Goal: Task Accomplishment & Management: Manage account settings

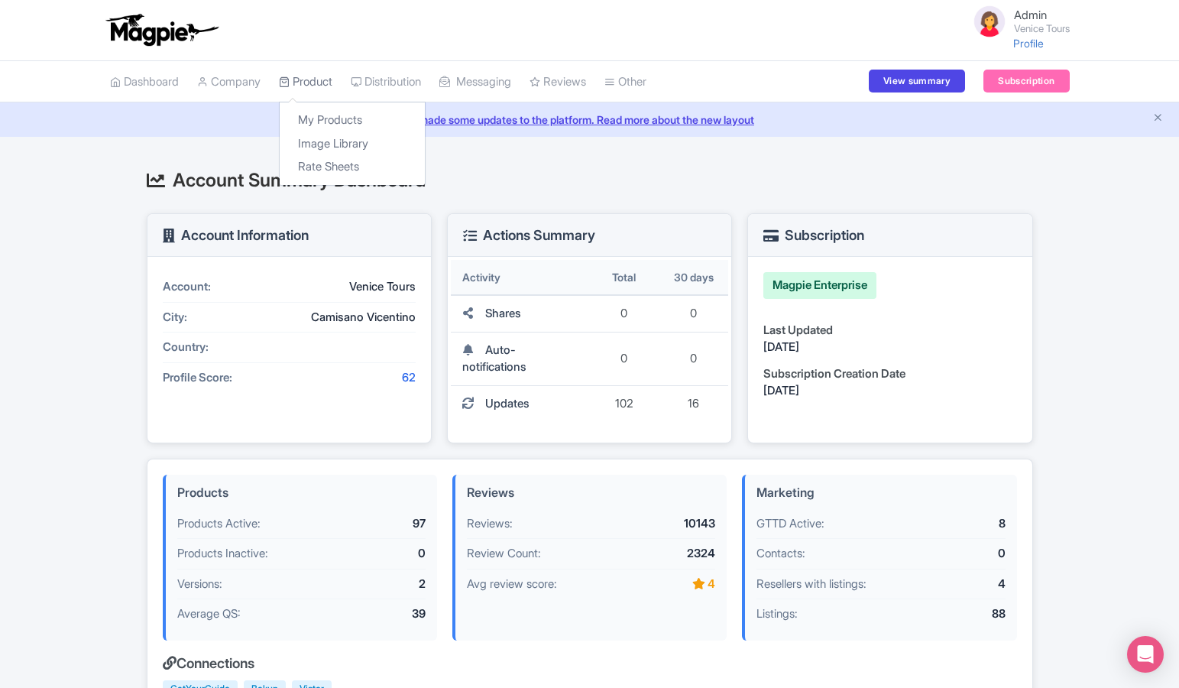
click at [320, 81] on link "Product" at bounding box center [306, 82] width 54 height 42
click at [320, 127] on link "My Products" at bounding box center [352, 121] width 145 height 24
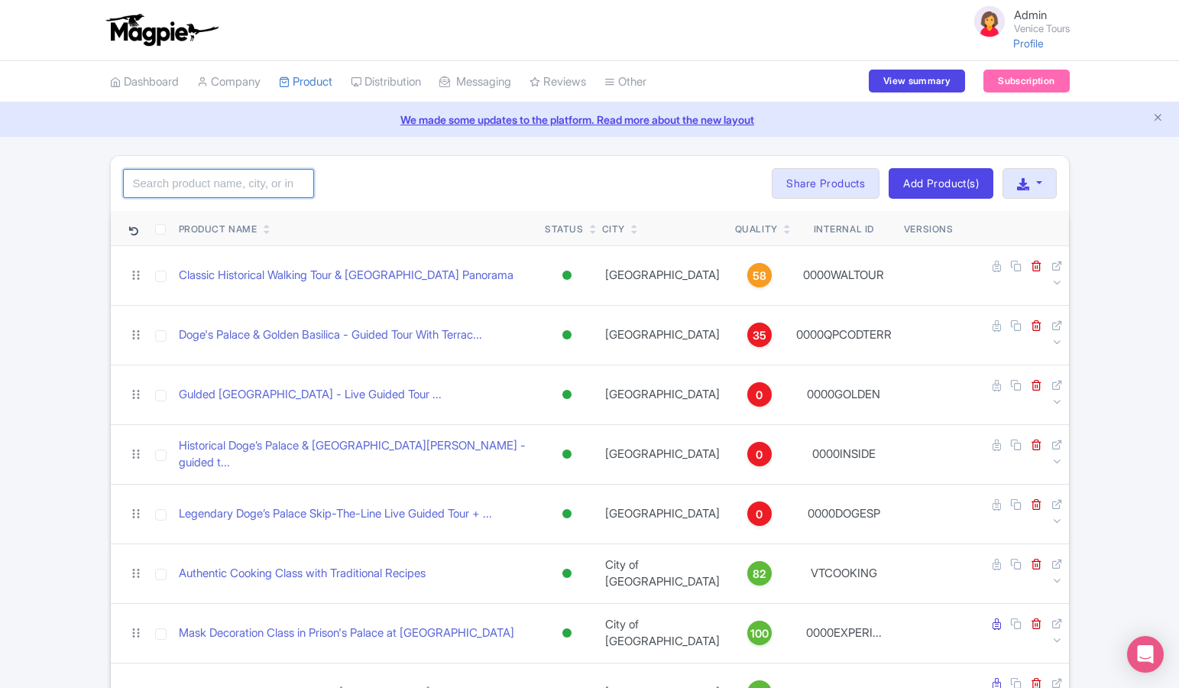
click at [247, 184] on input "search" at bounding box center [218, 183] width 191 height 29
paste input "The Majestic St. Mark's Basilica Guided Tour + History Gallery"
click button "Search" at bounding box center [0, 0] width 0 height 0
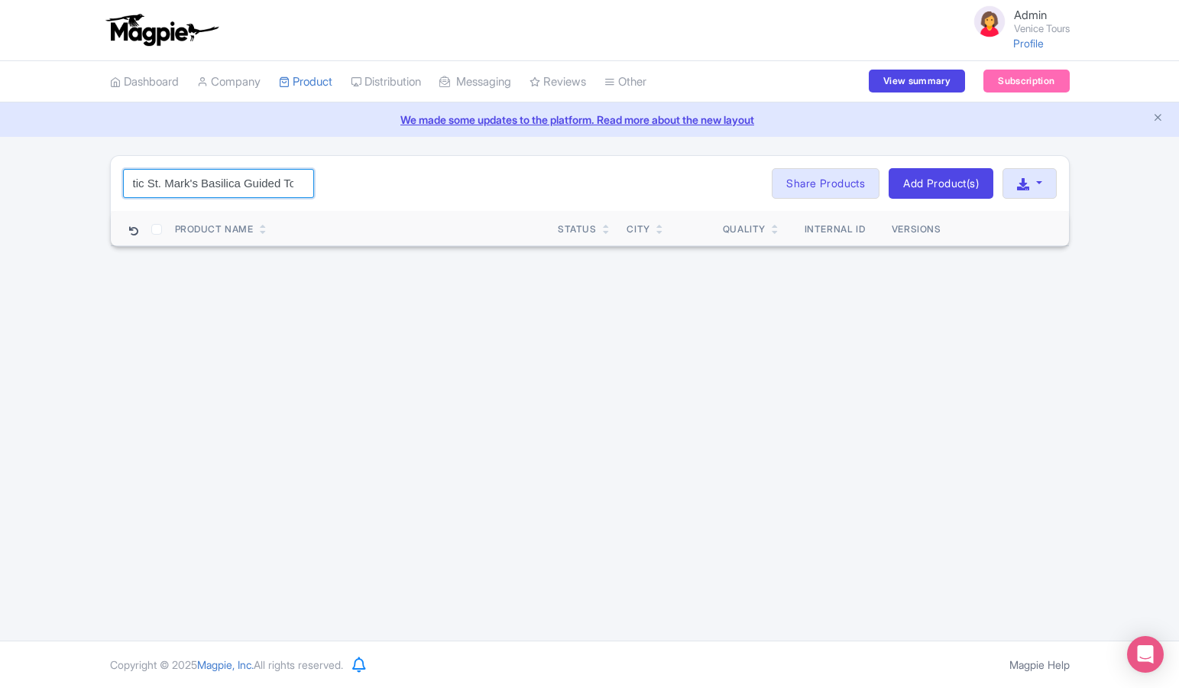
scroll to position [0, 128]
drag, startPoint x: 292, startPoint y: 184, endPoint x: 170, endPoint y: 186, distance: 121.5
click at [170, 186] on input "The Majestic St. Mark's Basilica Guided Tour + History Gallery" at bounding box center [218, 183] width 191 height 29
click button "Search" at bounding box center [0, 0] width 0 height 0
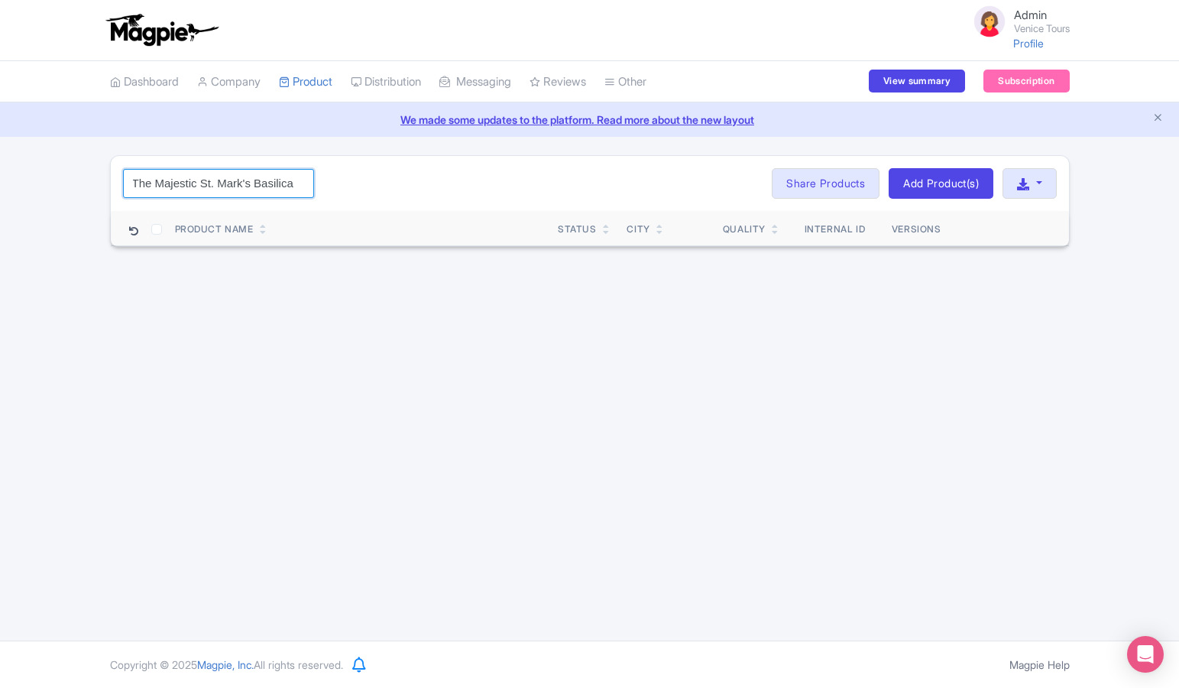
scroll to position [0, 2]
type input "The Majestic St. Mark's Basilica"
click button "Search" at bounding box center [0, 0] width 0 height 0
click at [297, 183] on input "The Majestic St. Mark's Basilica" at bounding box center [218, 183] width 191 height 29
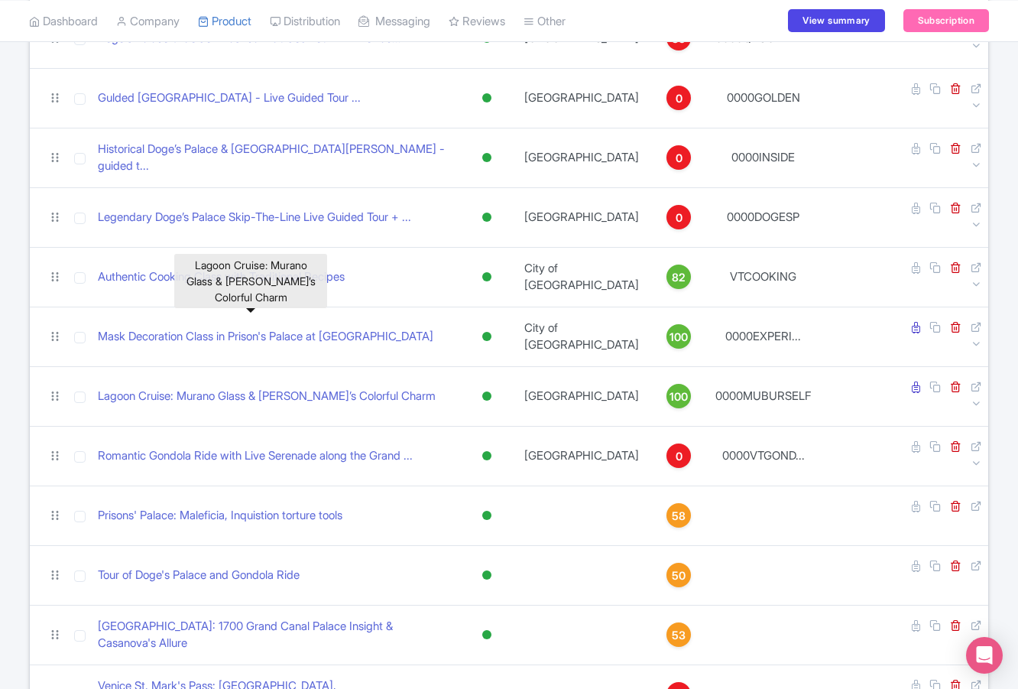
scroll to position [0, 0]
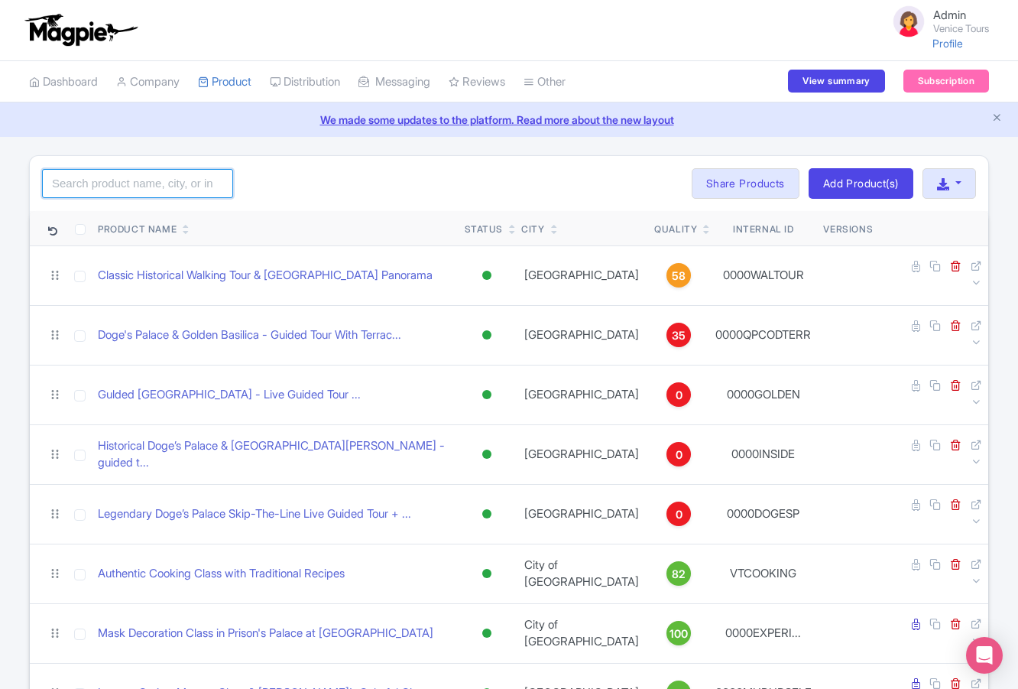
click at [129, 174] on input "search" at bounding box center [137, 183] width 191 height 29
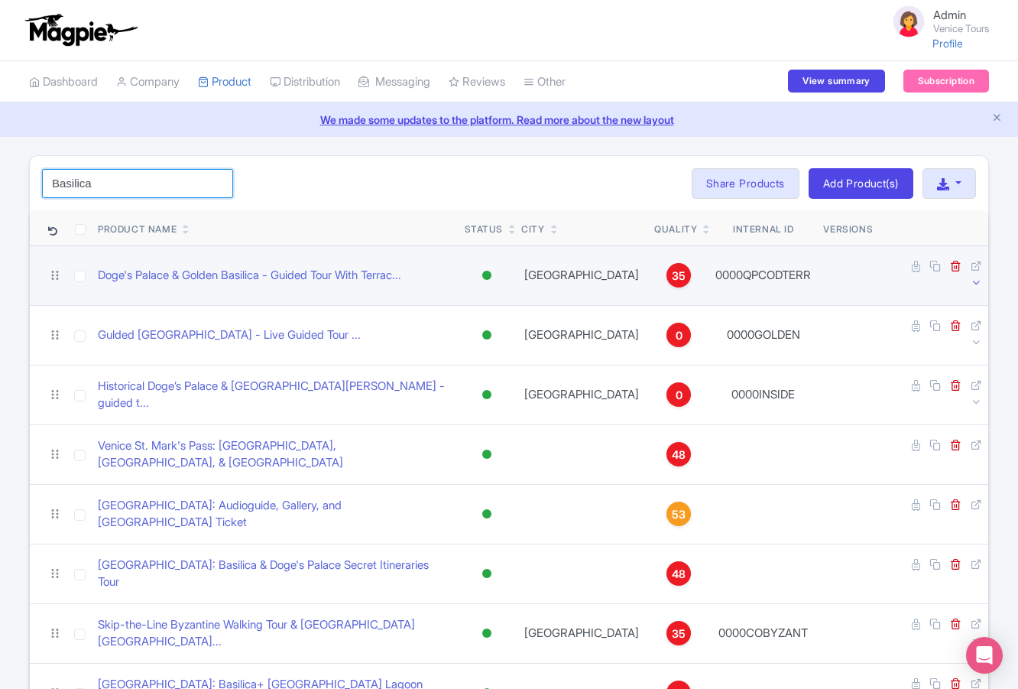
type input "Basilica"
click at [978, 277] on icon at bounding box center [976, 282] width 11 height 11
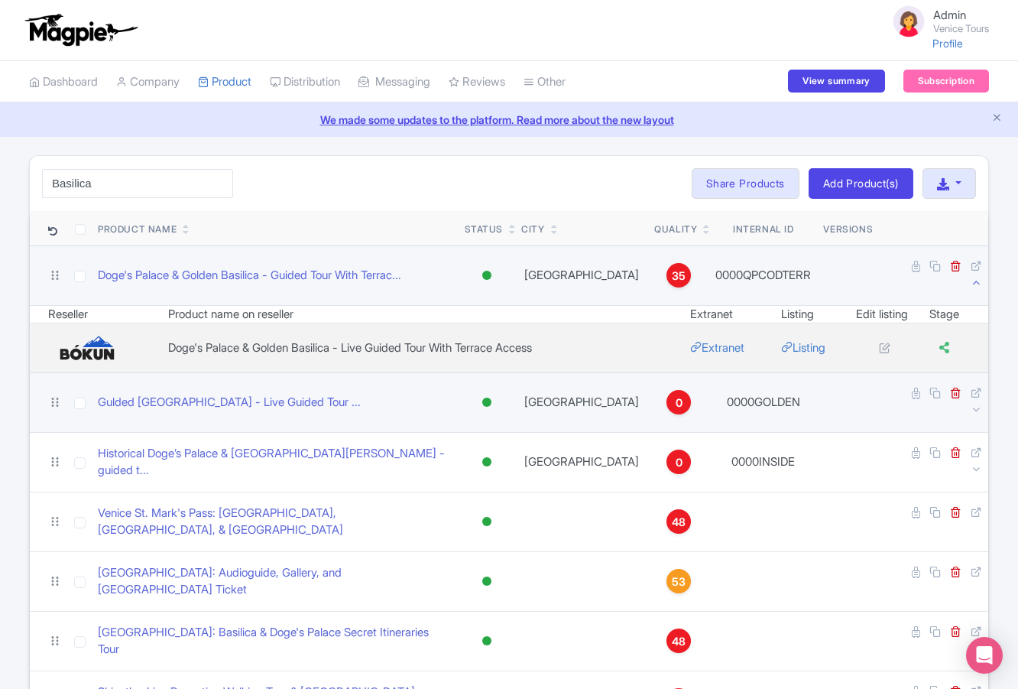
click at [969, 390] on td at bounding box center [933, 402] width 109 height 60
click at [979, 404] on icon at bounding box center [976, 409] width 11 height 11
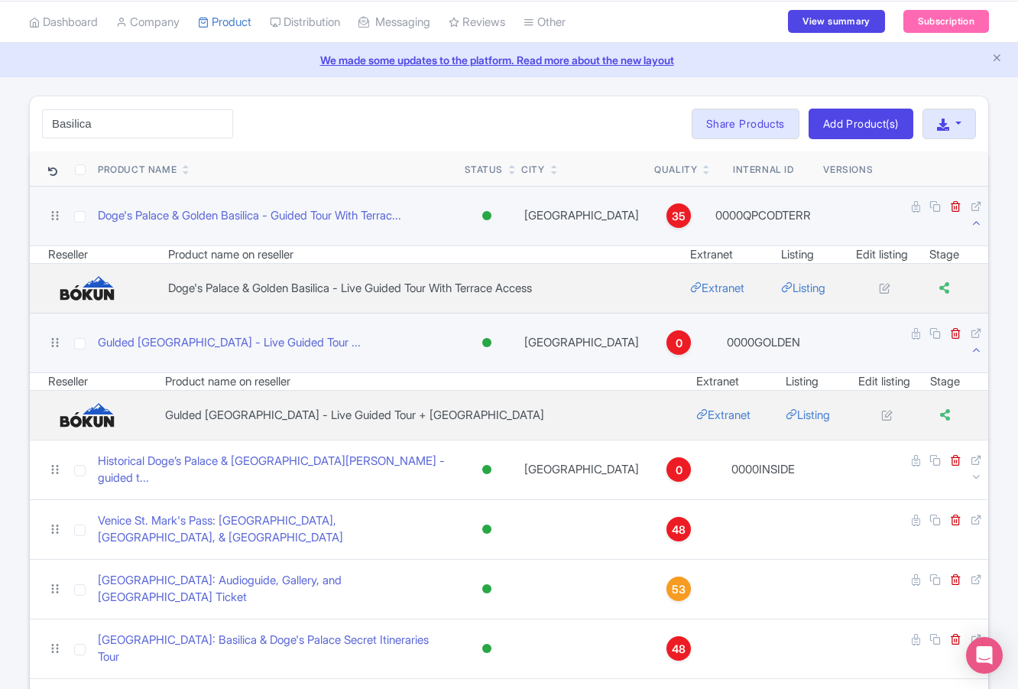
scroll to position [63, 0]
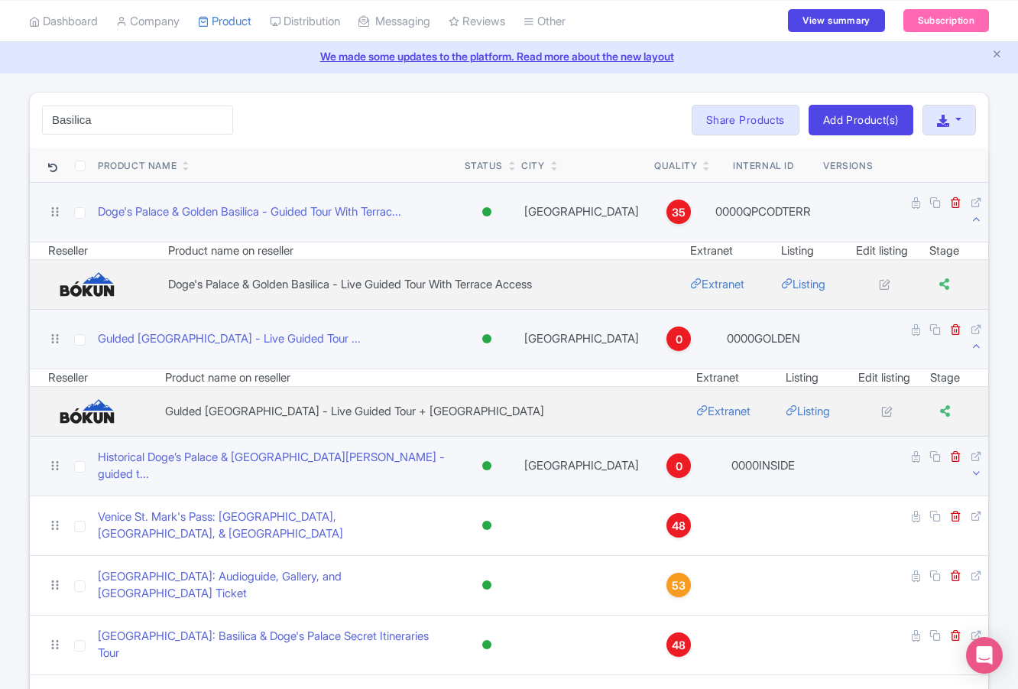
click at [976, 467] on icon at bounding box center [976, 472] width 11 height 11
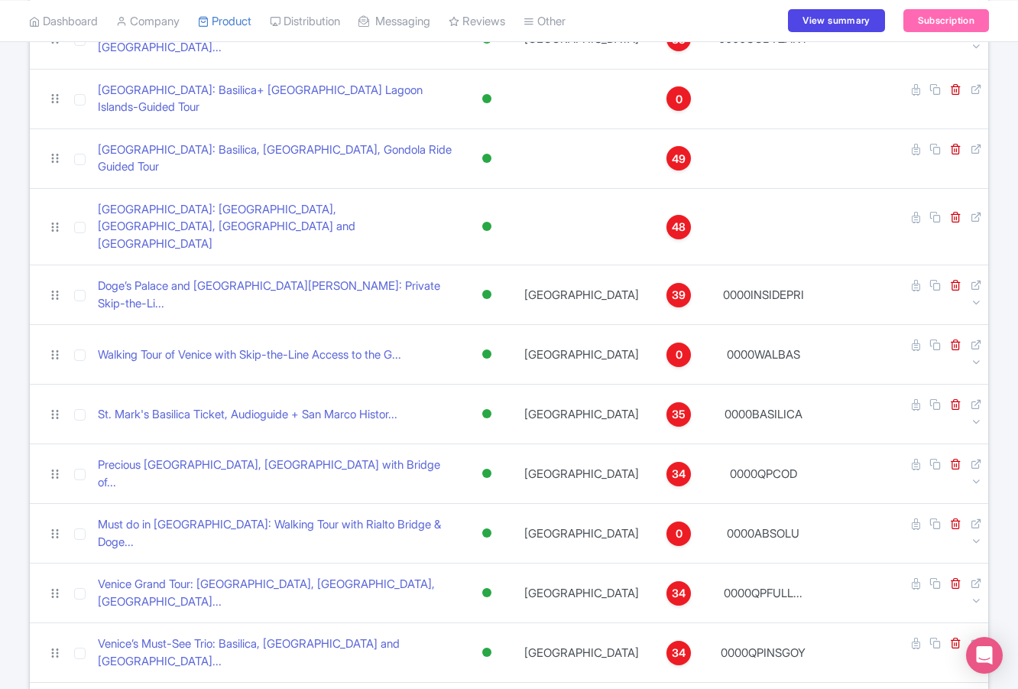
scroll to position [790, 0]
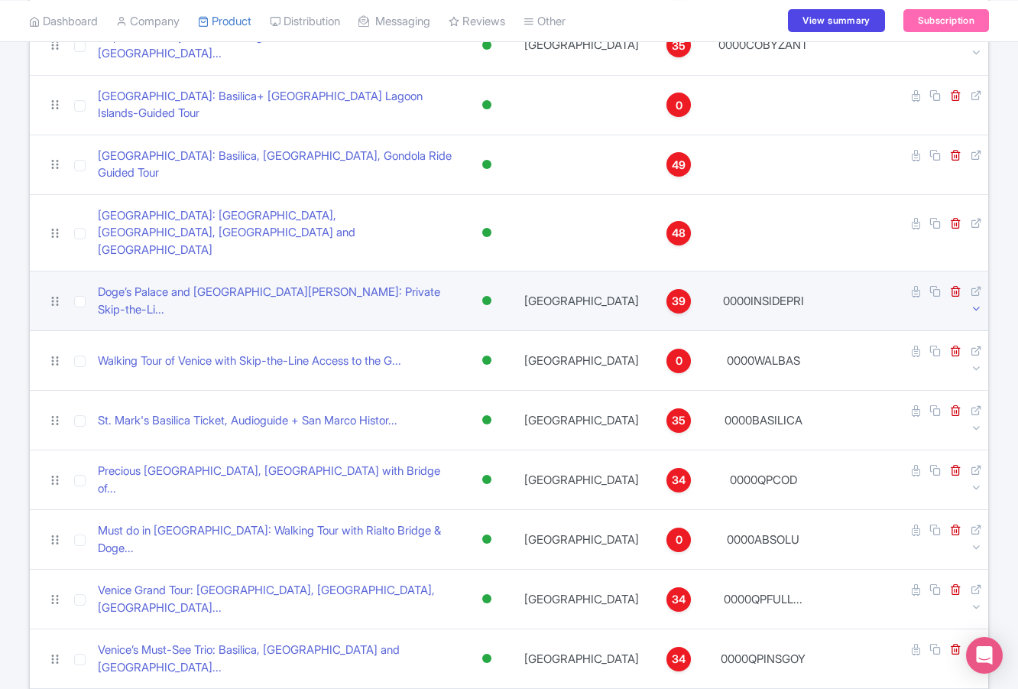
click at [974, 303] on icon at bounding box center [976, 308] width 11 height 11
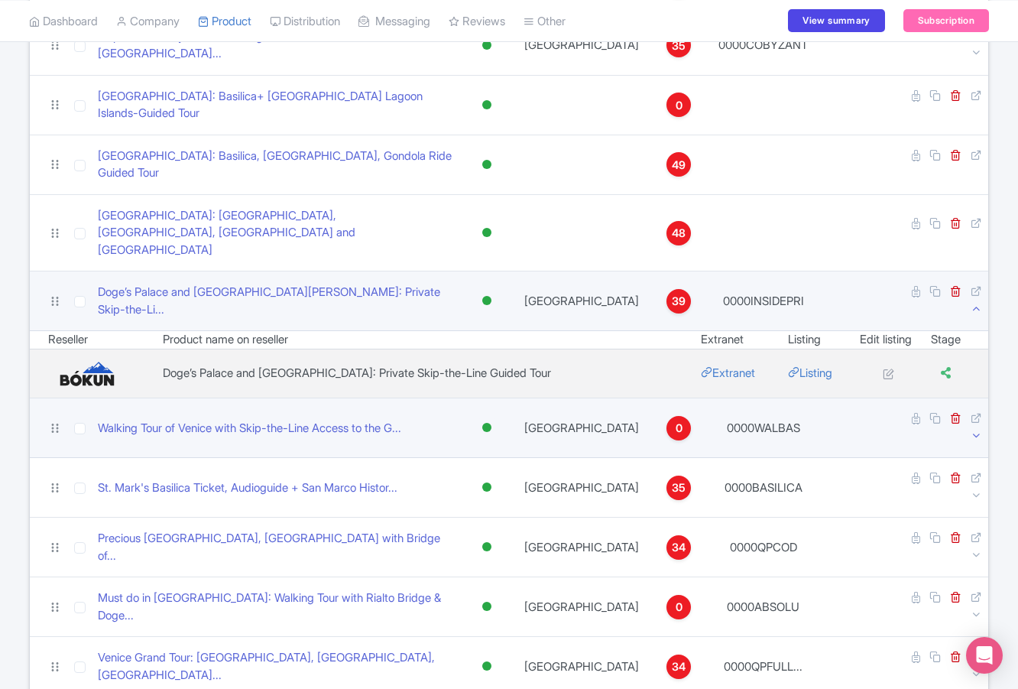
click at [978, 430] on icon at bounding box center [976, 435] width 11 height 11
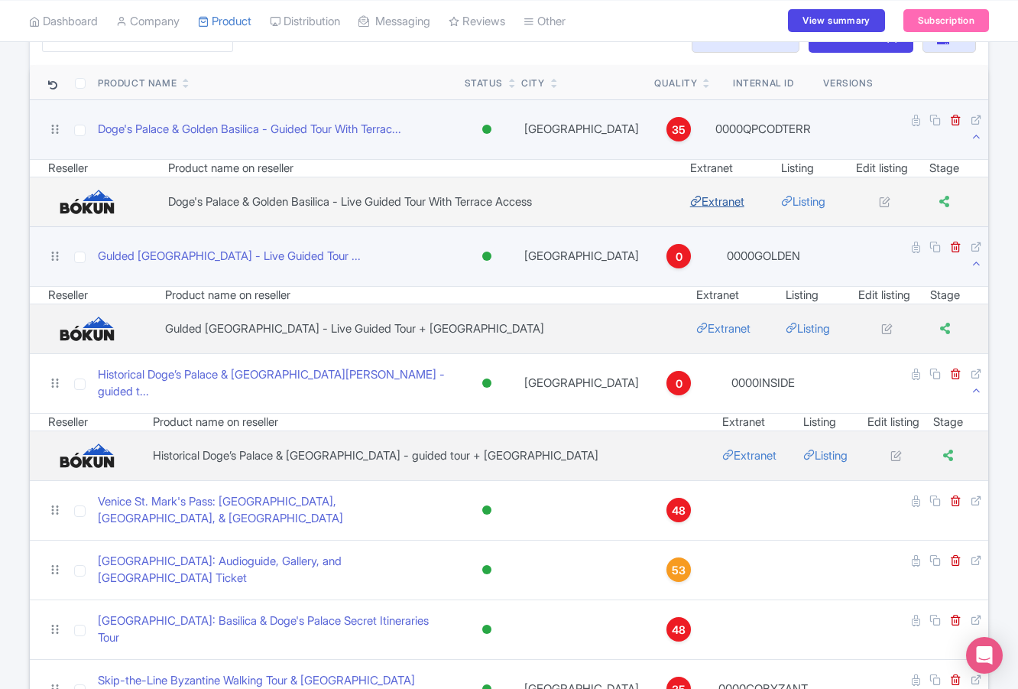
scroll to position [0, 0]
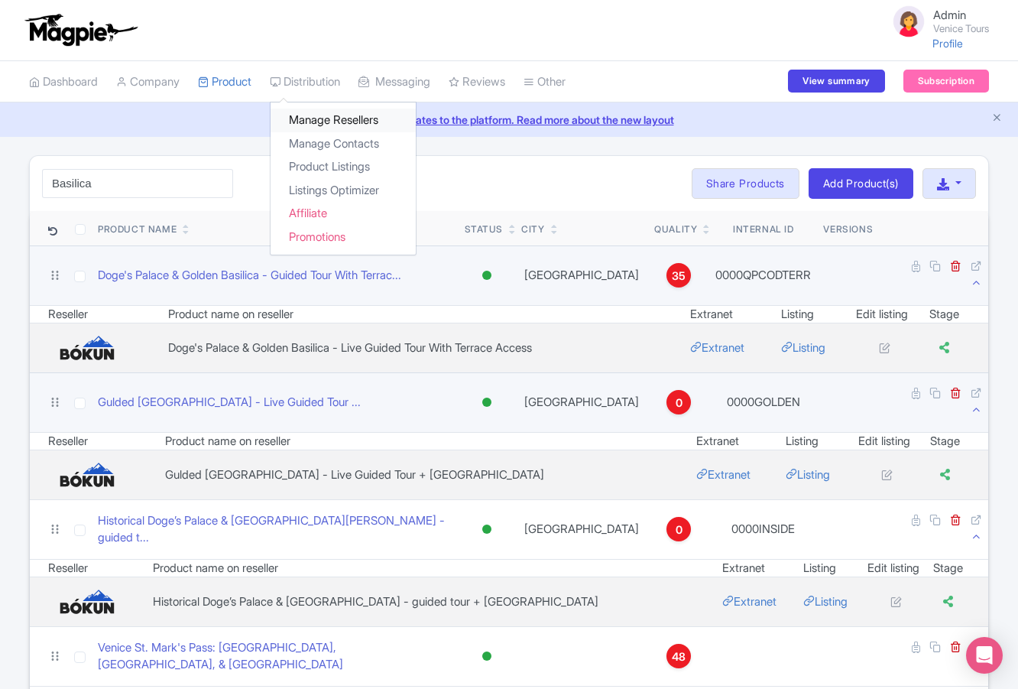
click at [336, 118] on link "Manage Resellers" at bounding box center [343, 121] width 145 height 24
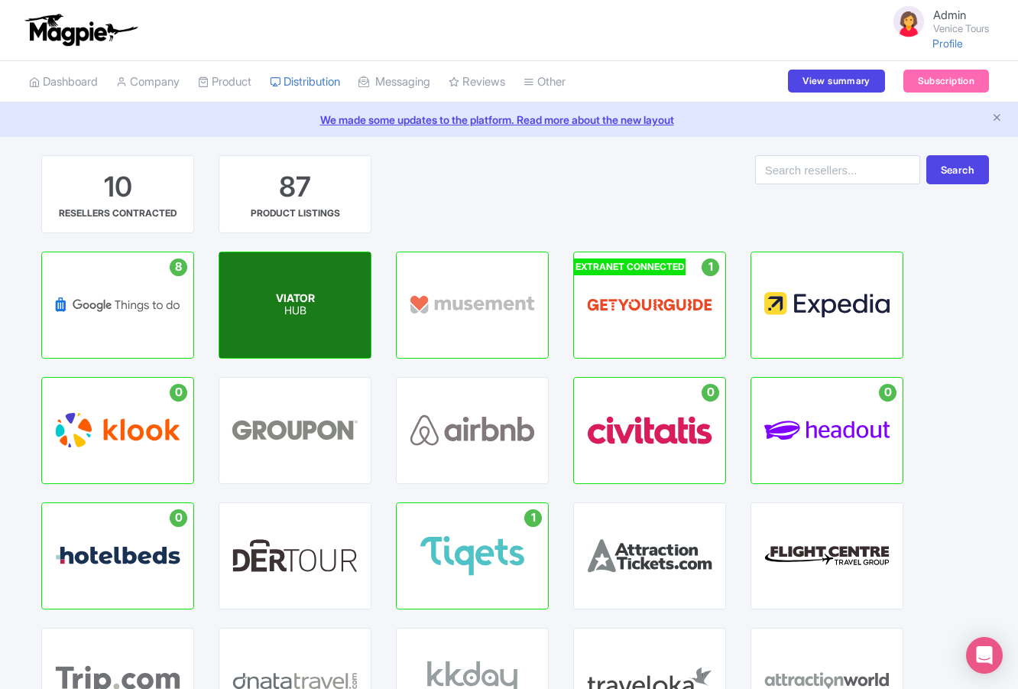
click at [299, 309] on p "HUB" at bounding box center [295, 311] width 39 height 13
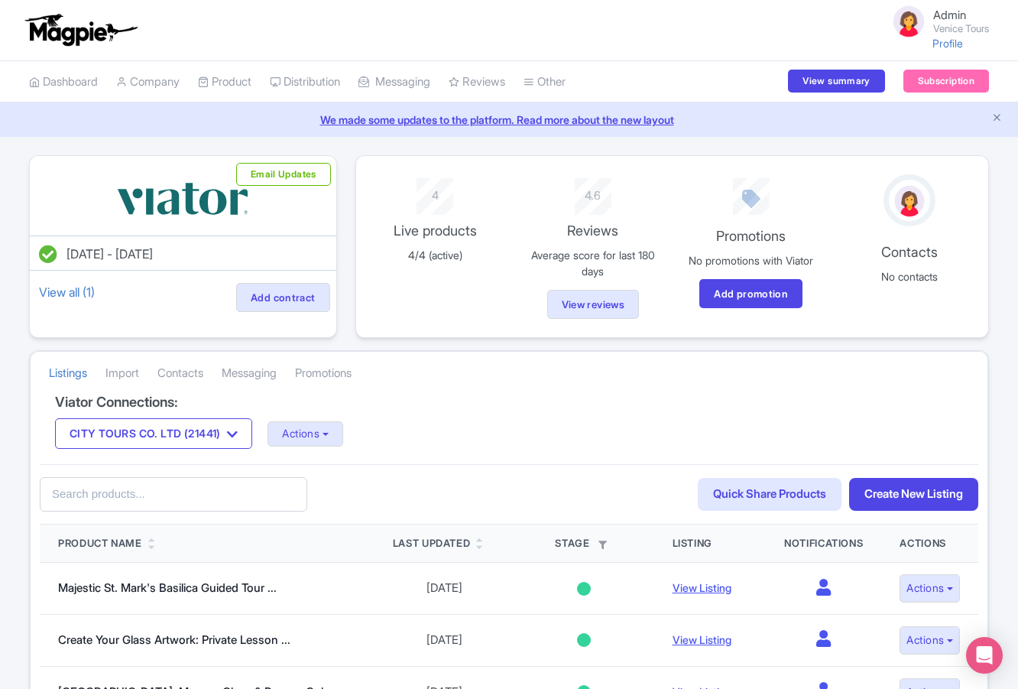
click at [181, 499] on input "text" at bounding box center [174, 494] width 268 height 34
type input "Basilica"
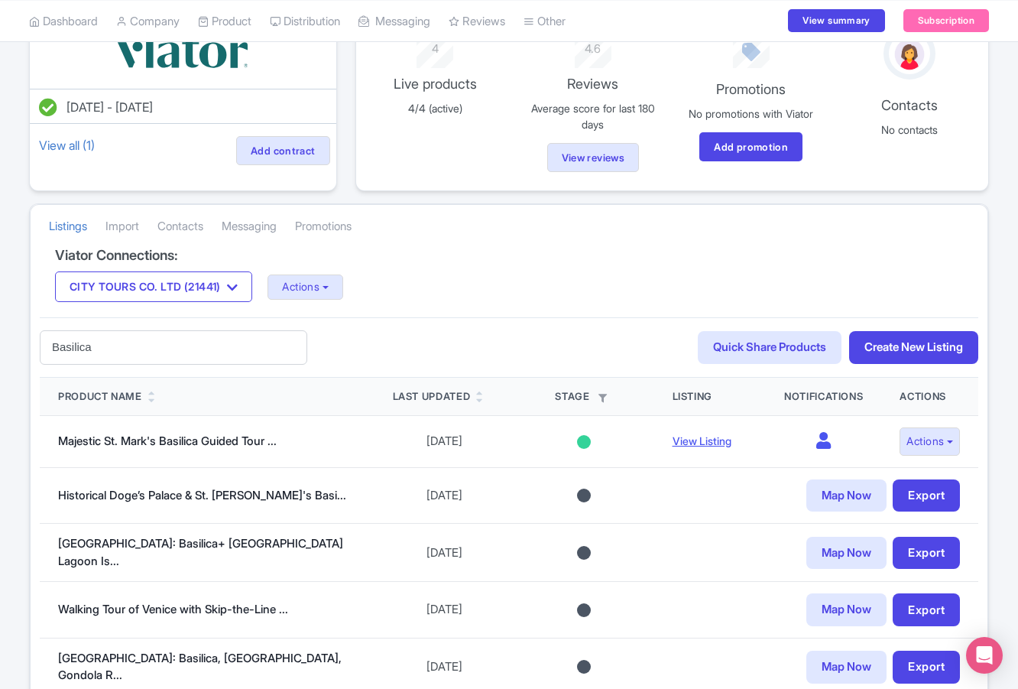
scroll to position [188, 0]
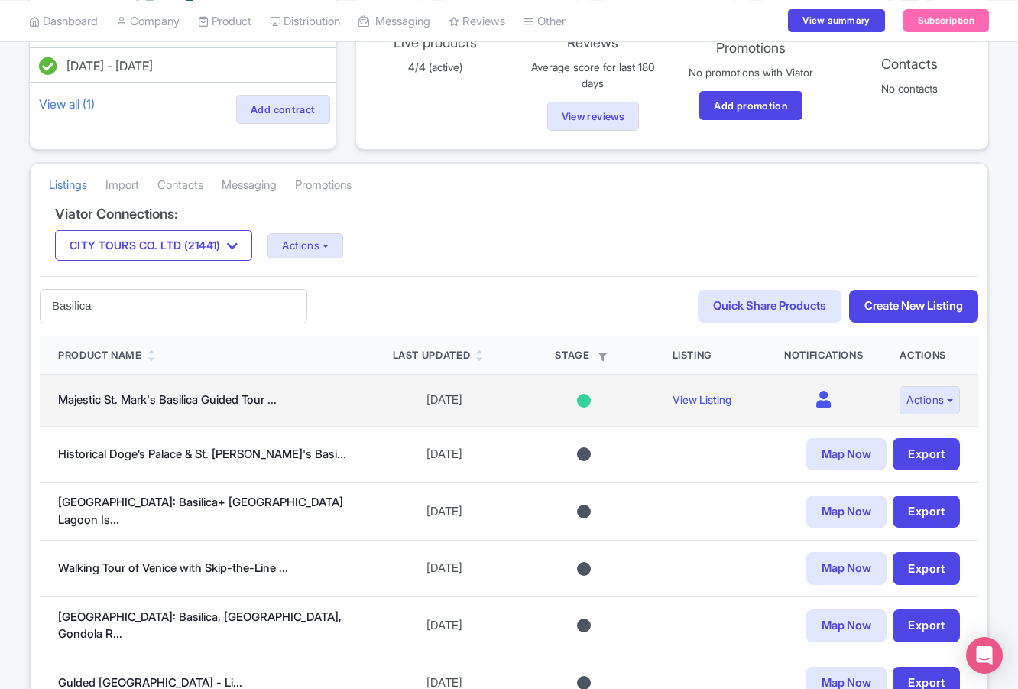
click at [236, 399] on link "Majestic St. Mark's Basilica Guided Tour ..." at bounding box center [167, 399] width 219 height 15
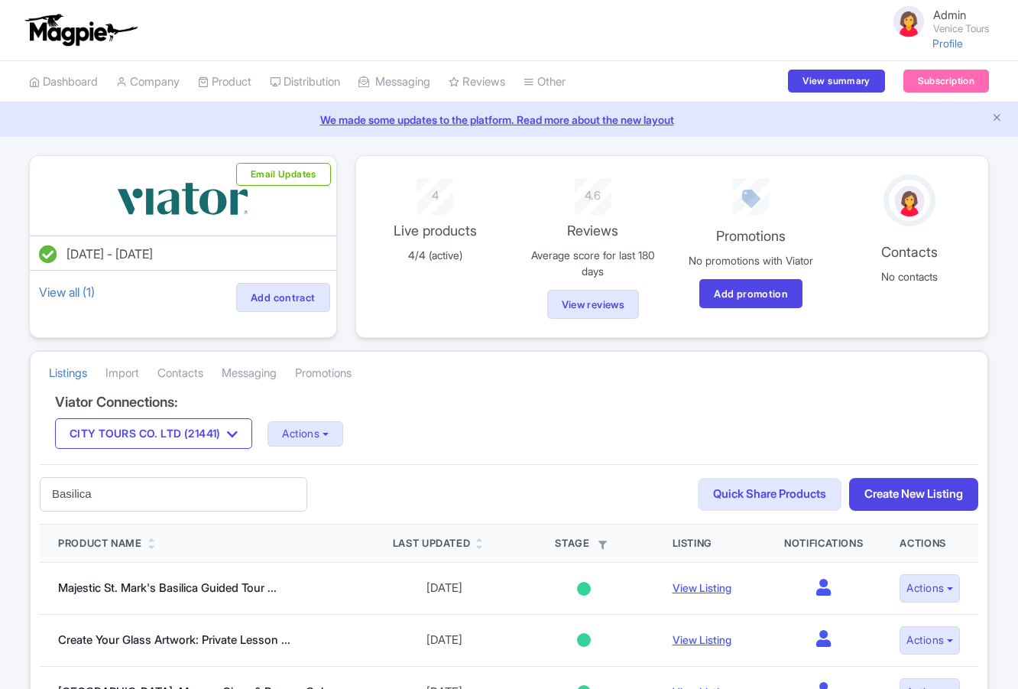
scroll to position [188, 0]
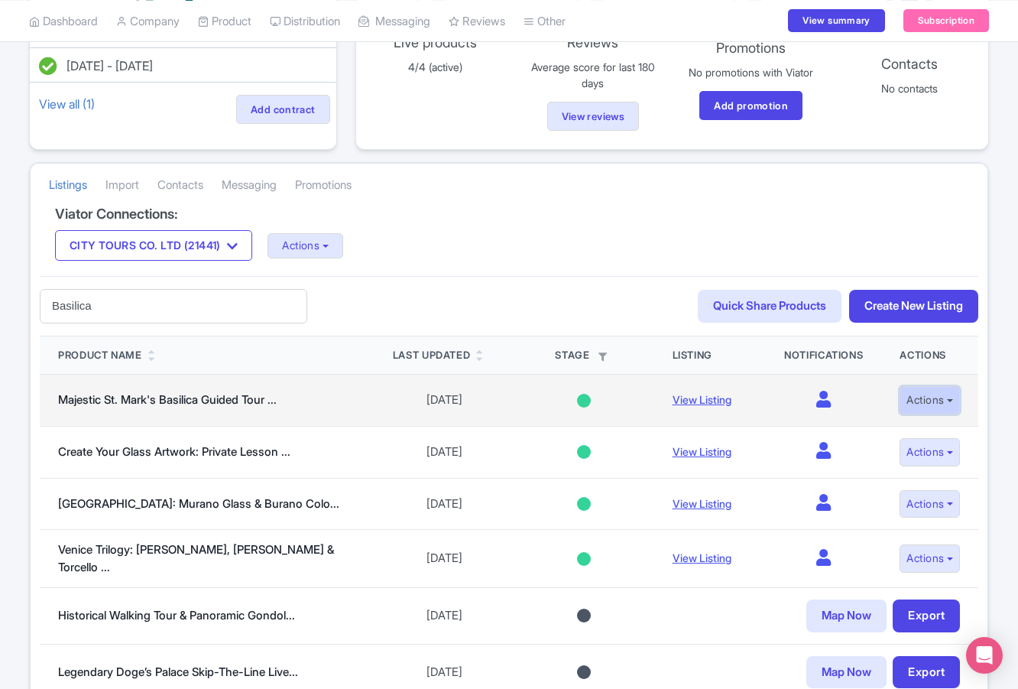
click at [930, 403] on button "Actions" at bounding box center [930, 400] width 60 height 28
click at [684, 394] on link "View Listing" at bounding box center [702, 399] width 59 height 13
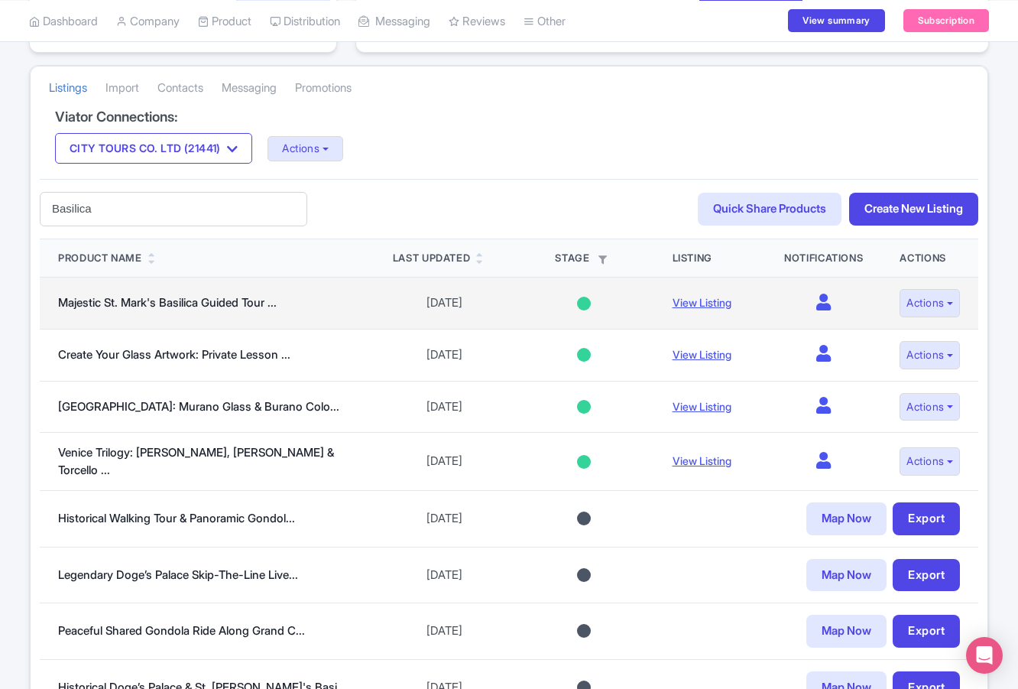
scroll to position [286, 0]
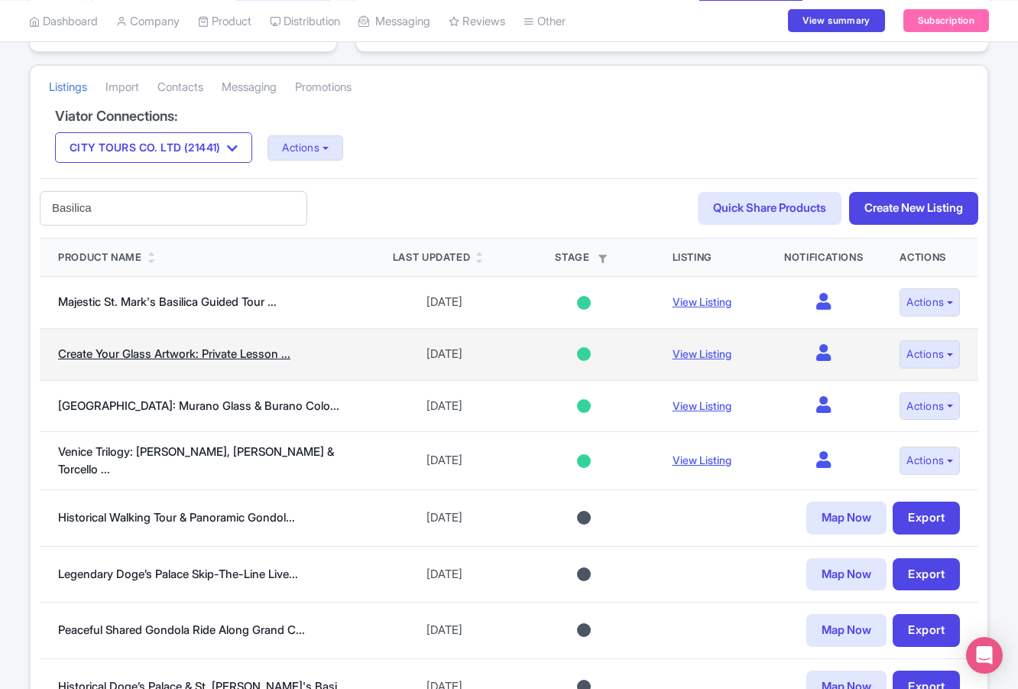
click at [189, 351] on link "Create Your Glass Artwork: Private Lesson ..." at bounding box center [174, 353] width 232 height 15
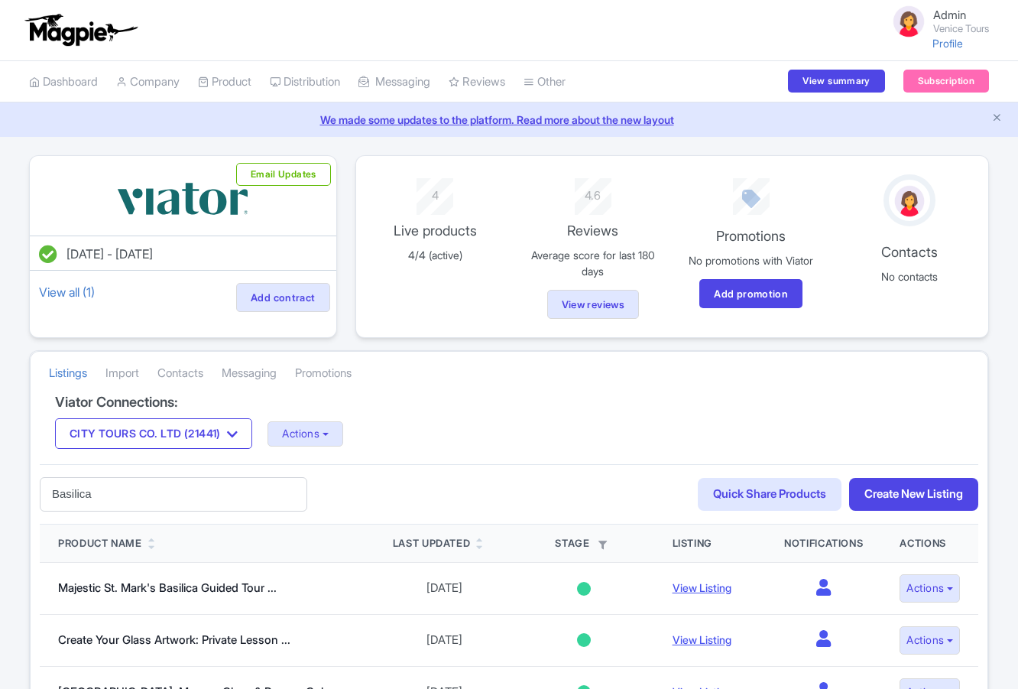
scroll to position [283, 0]
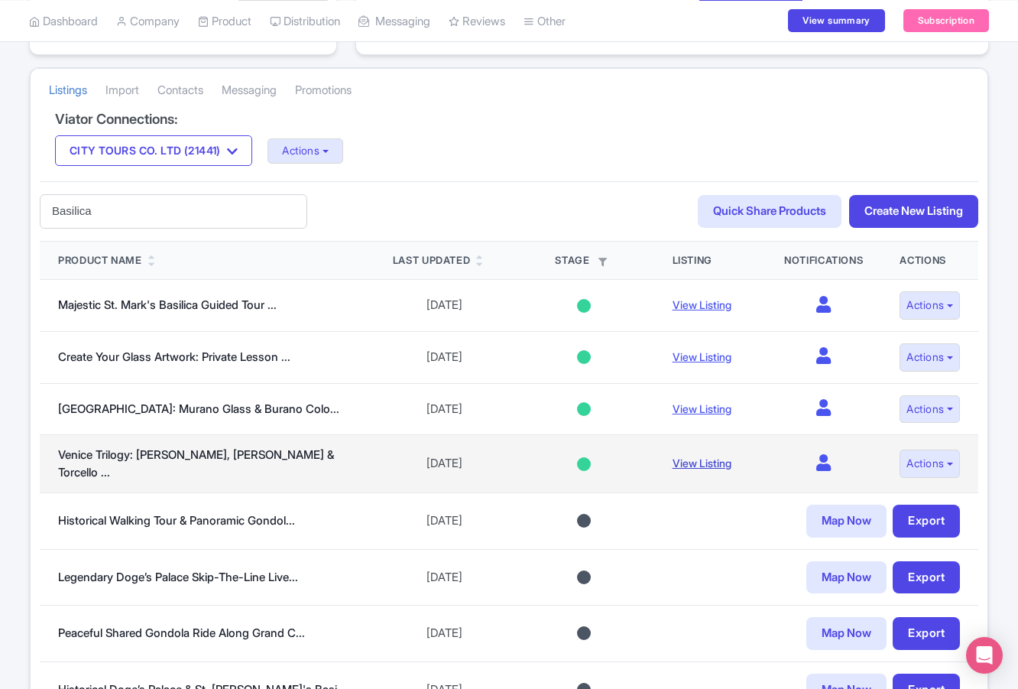
click at [686, 465] on link "View Listing" at bounding box center [702, 462] width 59 height 13
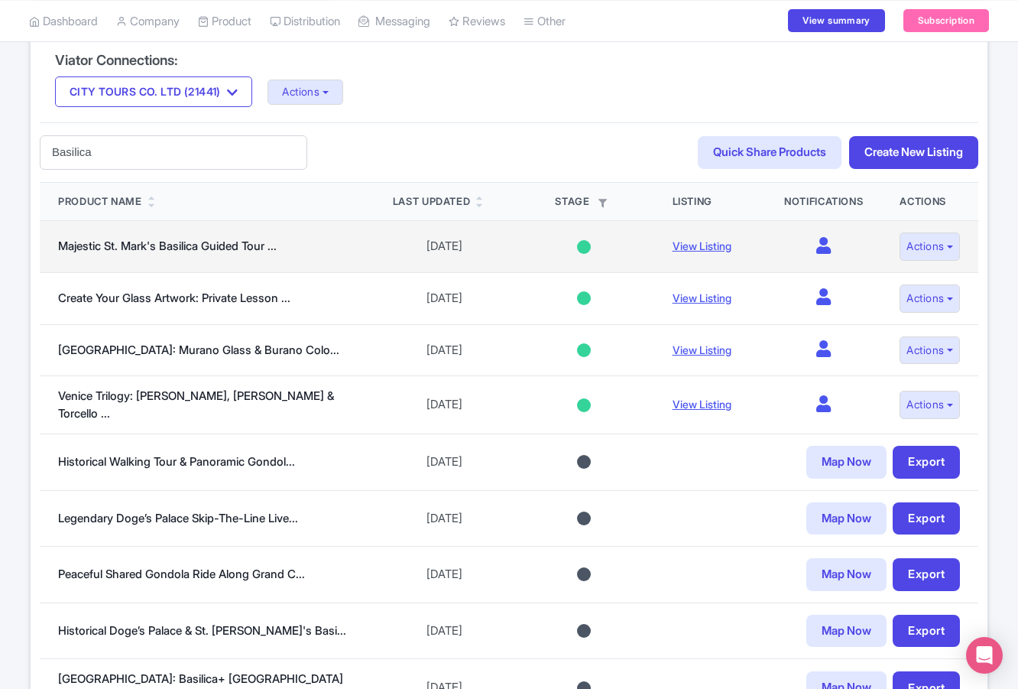
scroll to position [349, 0]
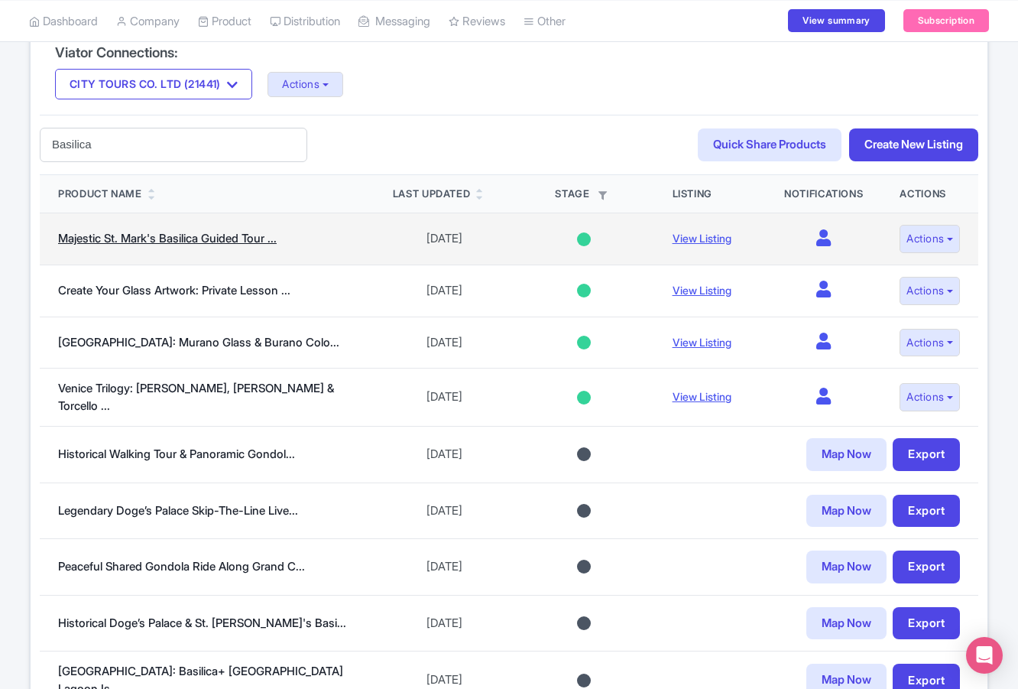
click at [261, 242] on link "Majestic St. Mark's Basilica Guided Tour ..." at bounding box center [167, 238] width 219 height 15
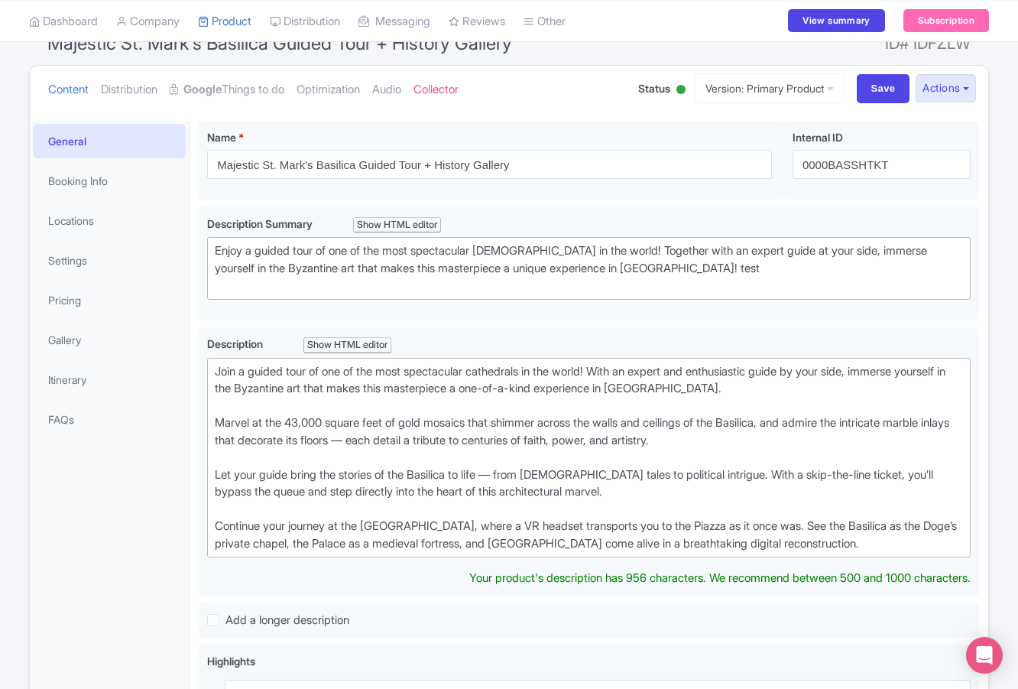
scroll to position [60, 0]
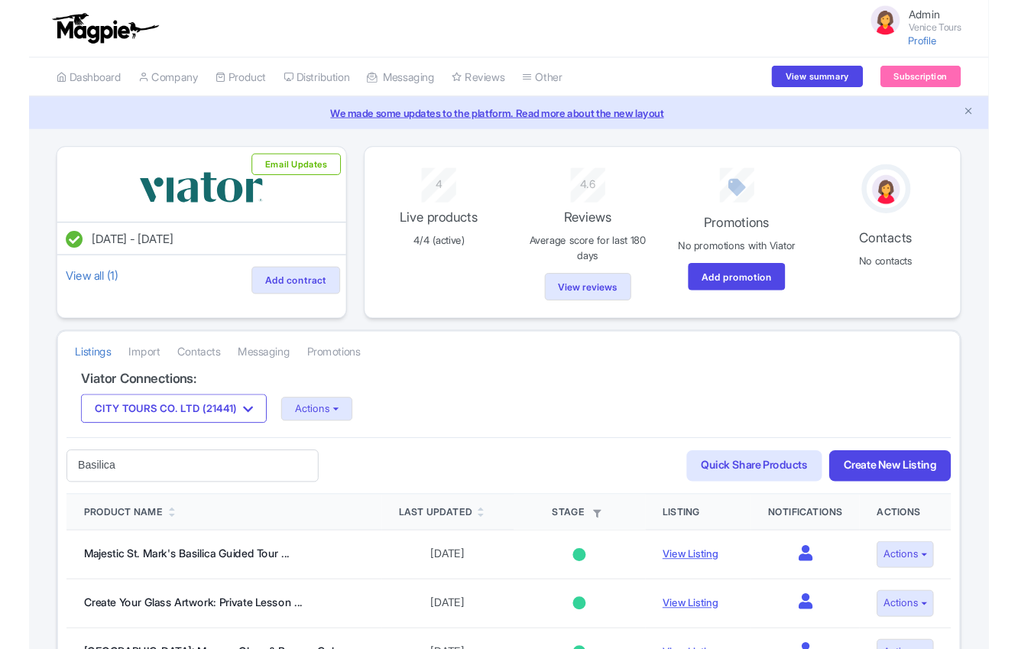
scroll to position [349, 0]
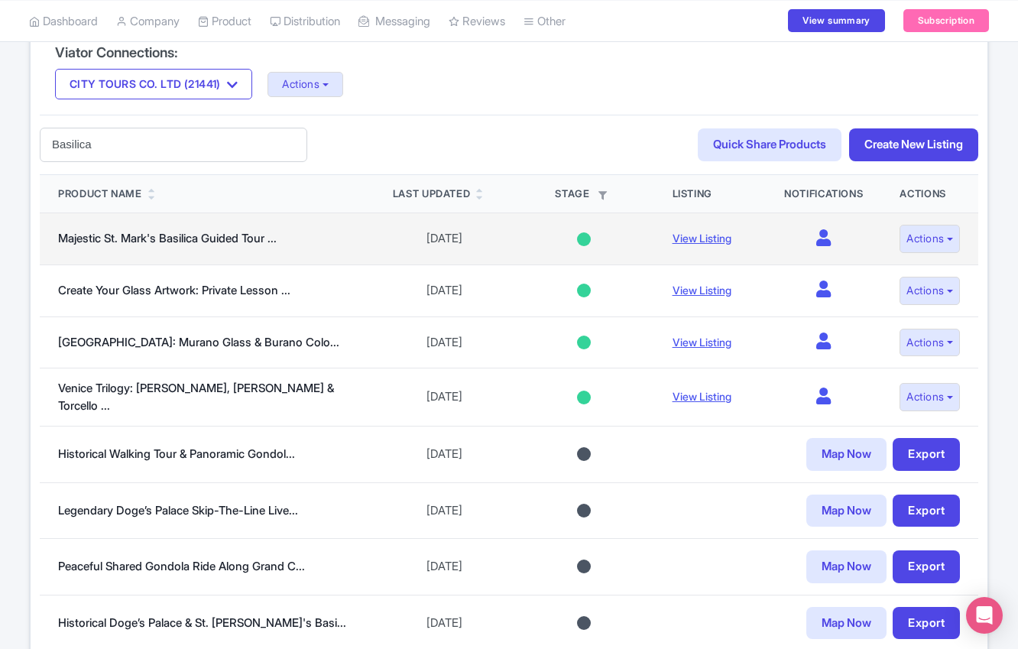
click at [816, 243] on icon at bounding box center [823, 237] width 15 height 17
click at [819, 236] on icon at bounding box center [823, 237] width 15 height 17
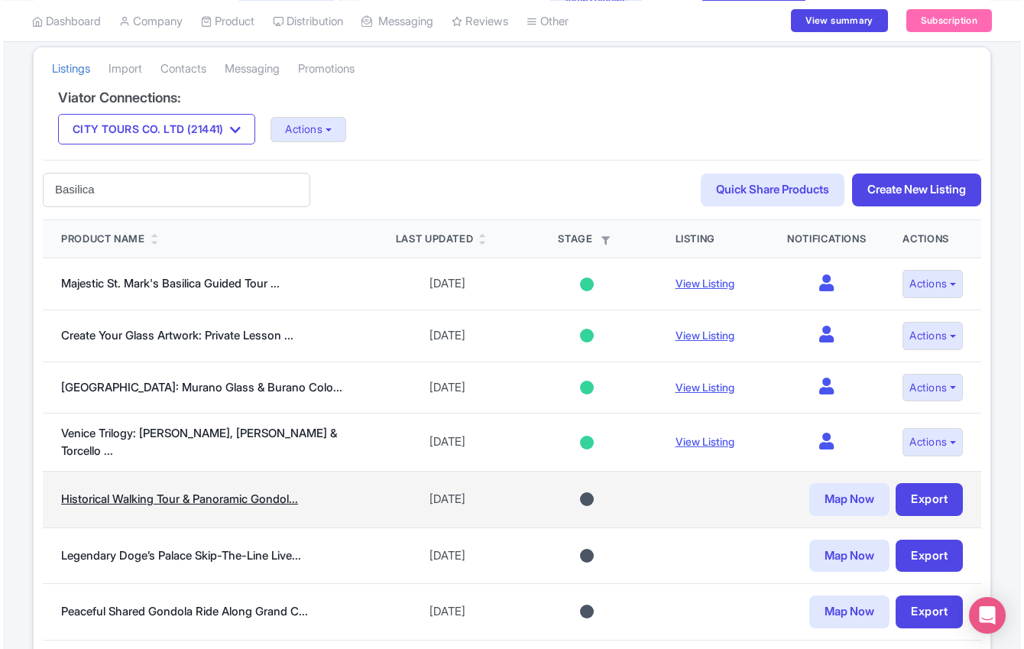
scroll to position [312, 0]
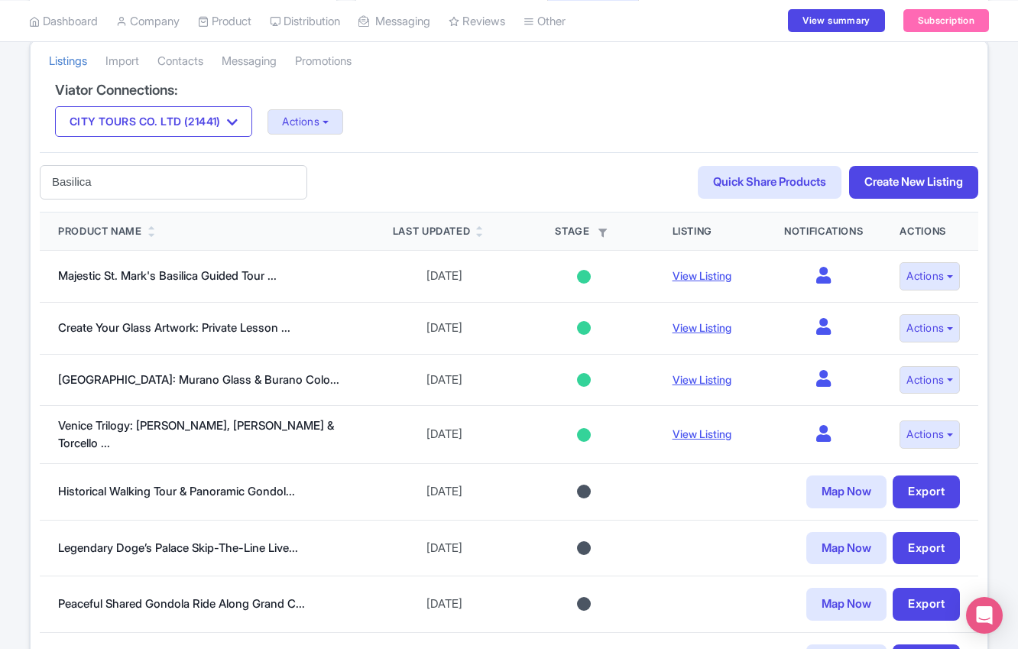
click at [227, 187] on input "Basilica" at bounding box center [174, 182] width 268 height 34
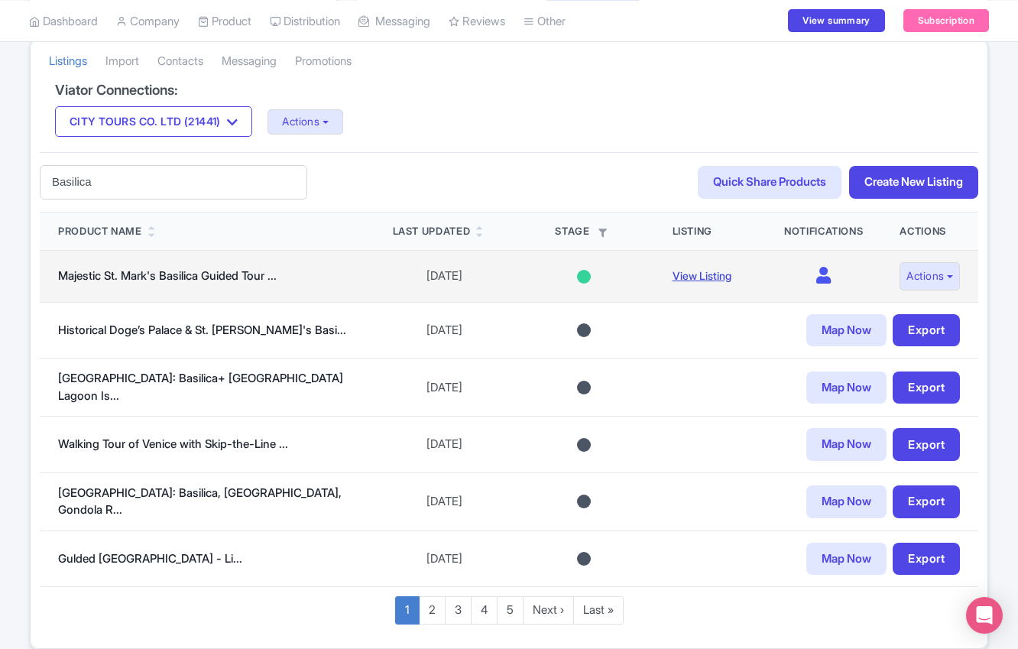
click at [689, 281] on link "View Listing" at bounding box center [702, 275] width 59 height 13
click at [836, 286] on td "0" at bounding box center [823, 277] width 115 height 52
click at [943, 279] on button "Actions" at bounding box center [930, 276] width 60 height 28
click at [925, 308] on link "Edit listing" at bounding box center [892, 311] width 145 height 24
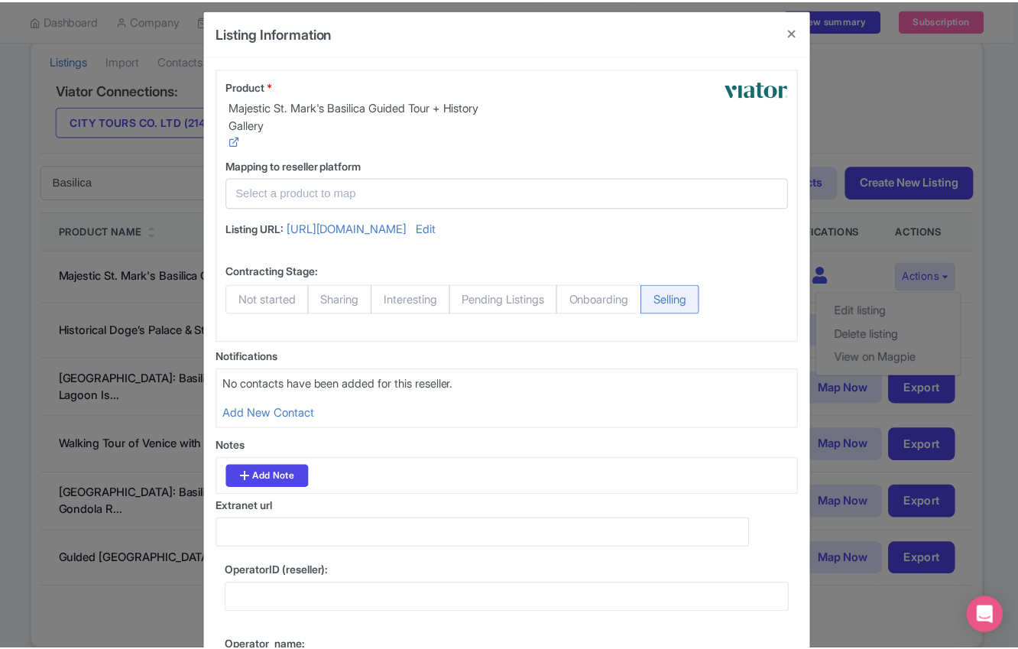
scroll to position [0, 0]
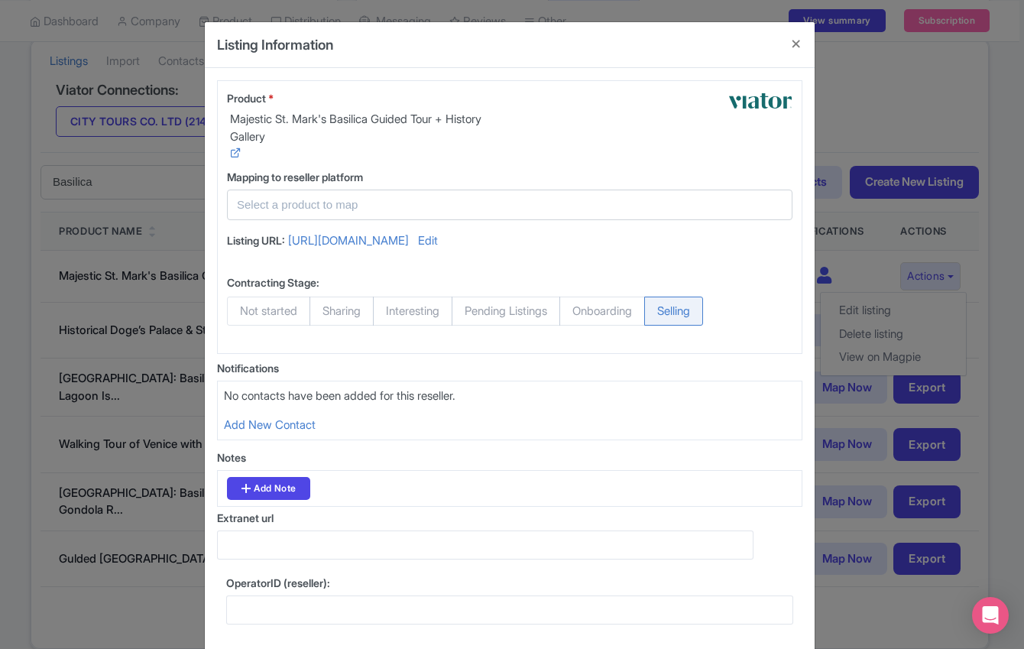
click at [575, 190] on div at bounding box center [510, 205] width 566 height 31
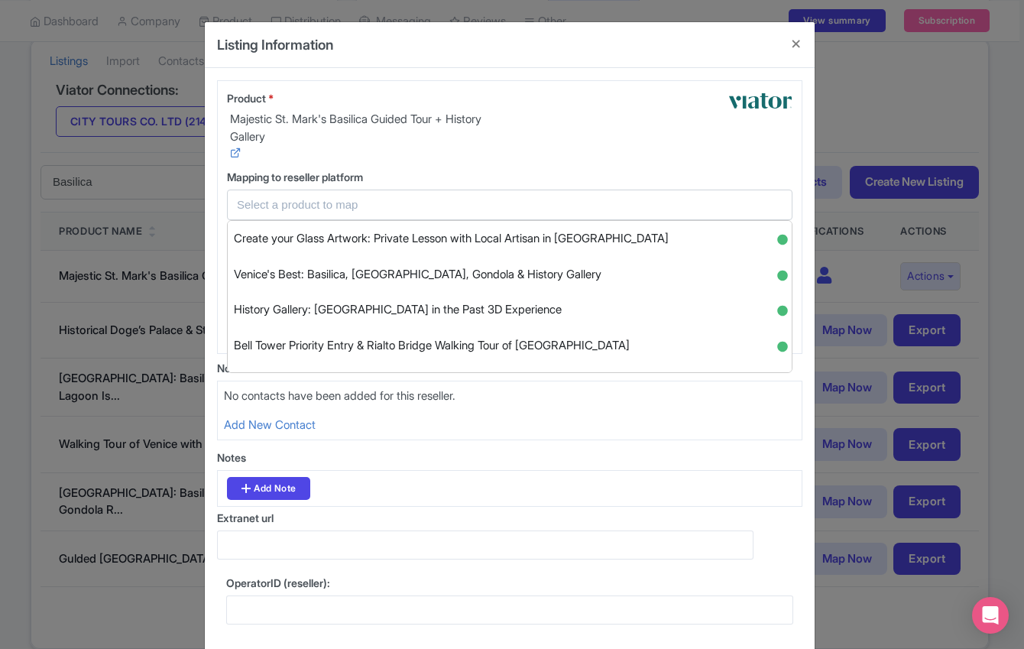
click at [836, 298] on div "Listing Information Product * Majestic St. Mark's Basilica Guided Tour + Histor…" at bounding box center [512, 324] width 1024 height 649
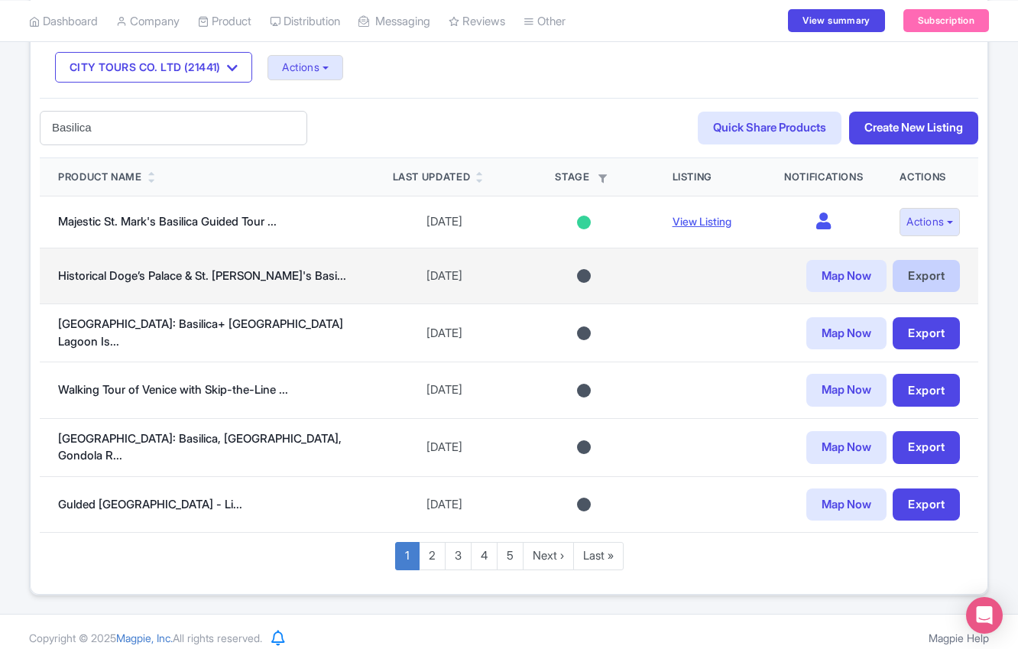
scroll to position [375, 0]
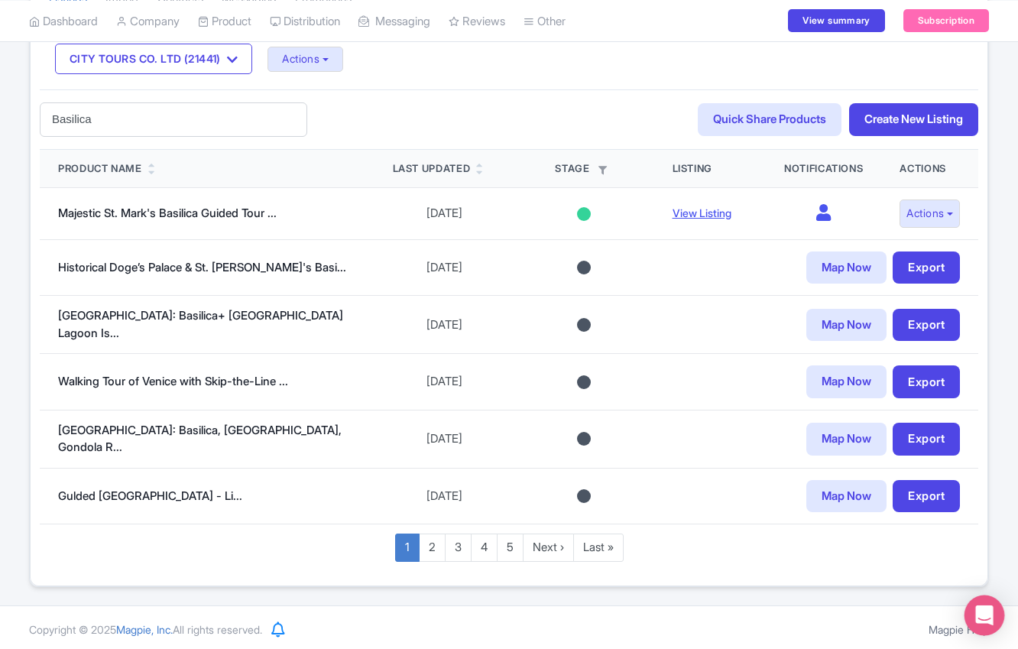
click at [991, 609] on icon "Open Intercom Messenger" at bounding box center [985, 615] width 20 height 20
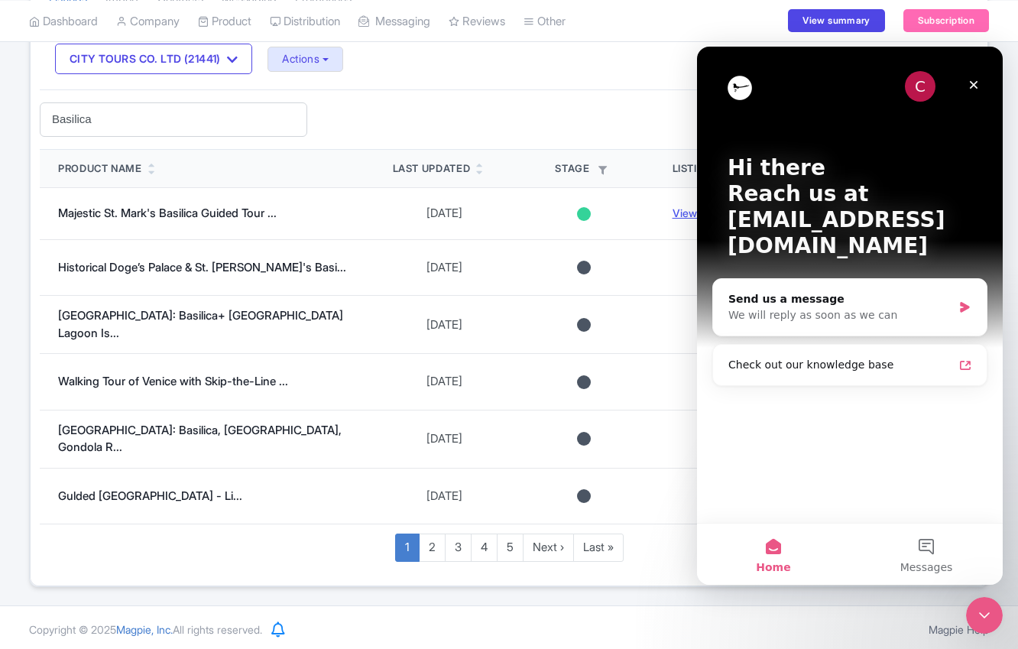
scroll to position [0, 0]
click at [972, 80] on icon "Close" at bounding box center [974, 85] width 12 height 12
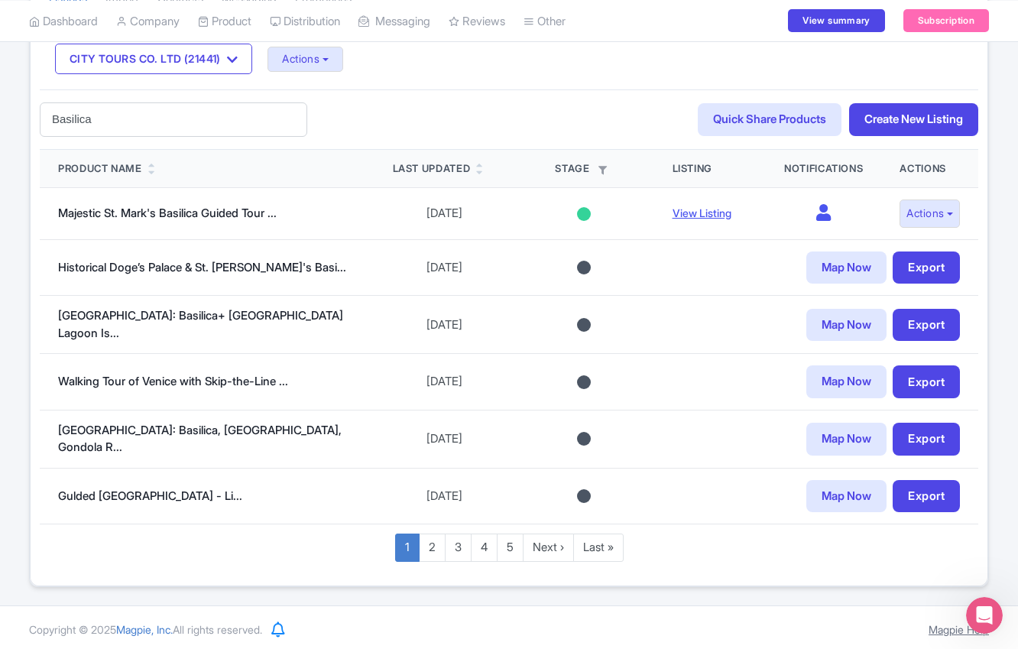
click at [943, 628] on link "Magpie Help" at bounding box center [959, 629] width 60 height 13
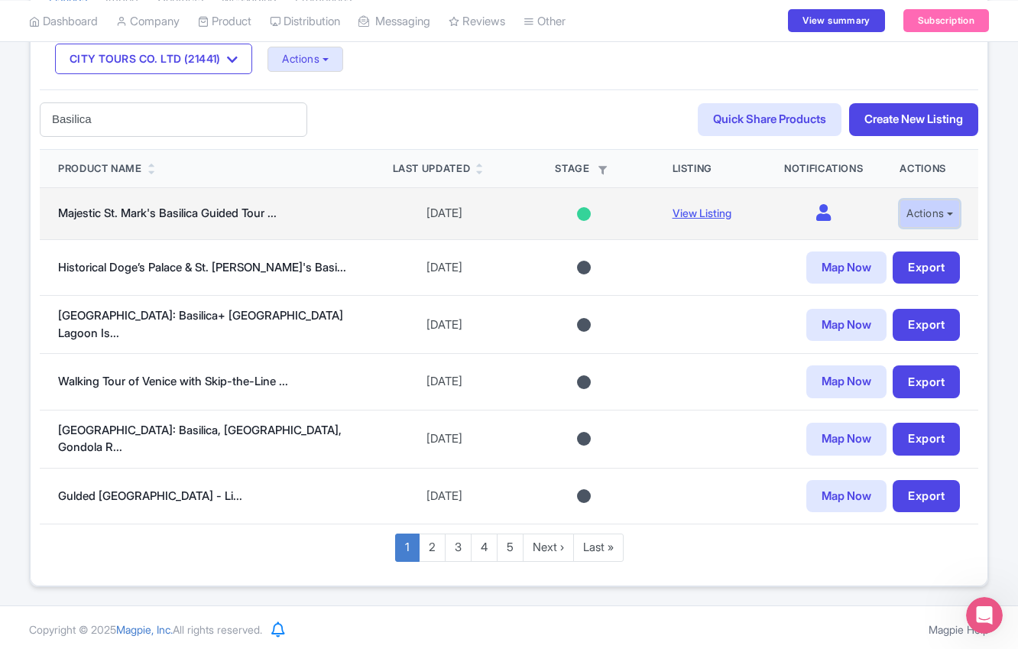
click at [935, 219] on button "Actions" at bounding box center [930, 214] width 60 height 28
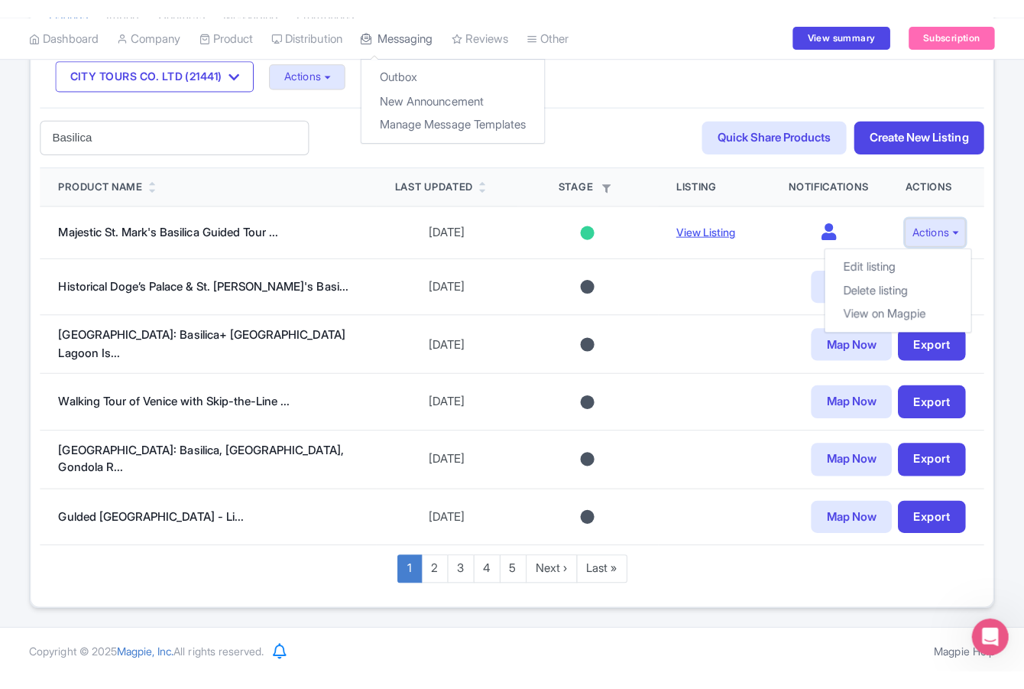
scroll to position [335, 0]
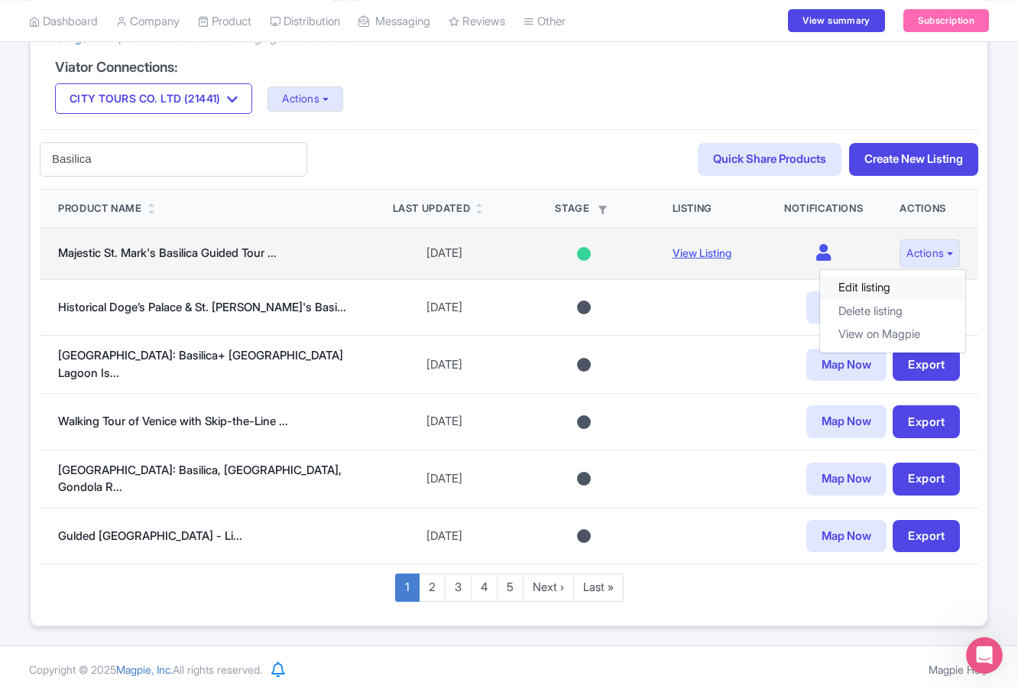
click at [845, 288] on link "Edit listing" at bounding box center [892, 288] width 145 height 24
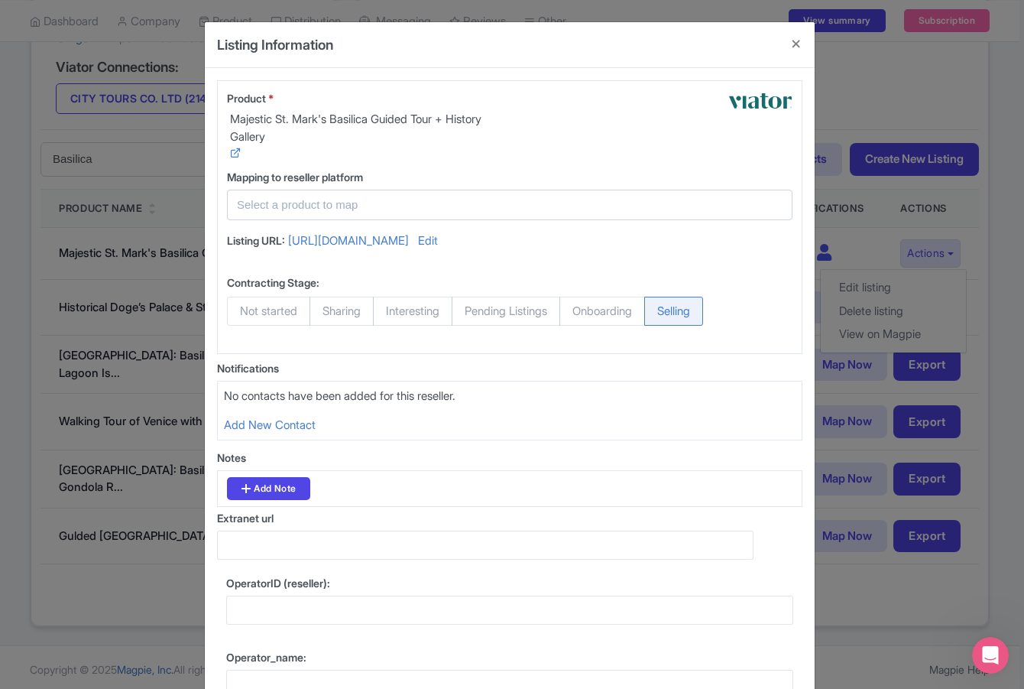
click at [495, 201] on input "text" at bounding box center [500, 205] width 527 height 18
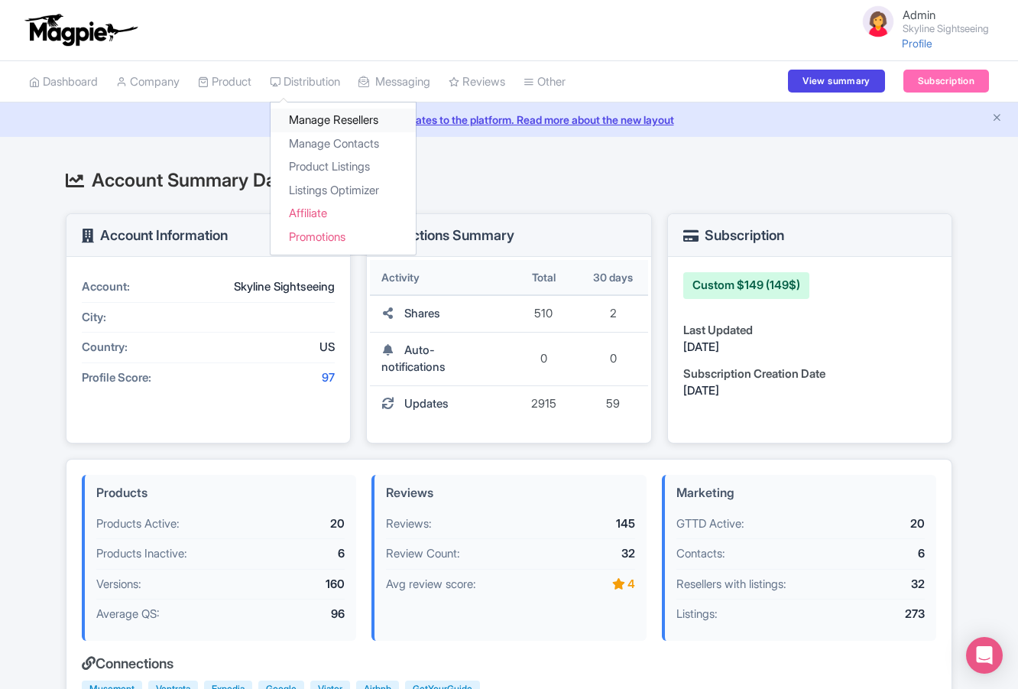
click at [333, 118] on link "Manage Resellers" at bounding box center [343, 121] width 145 height 24
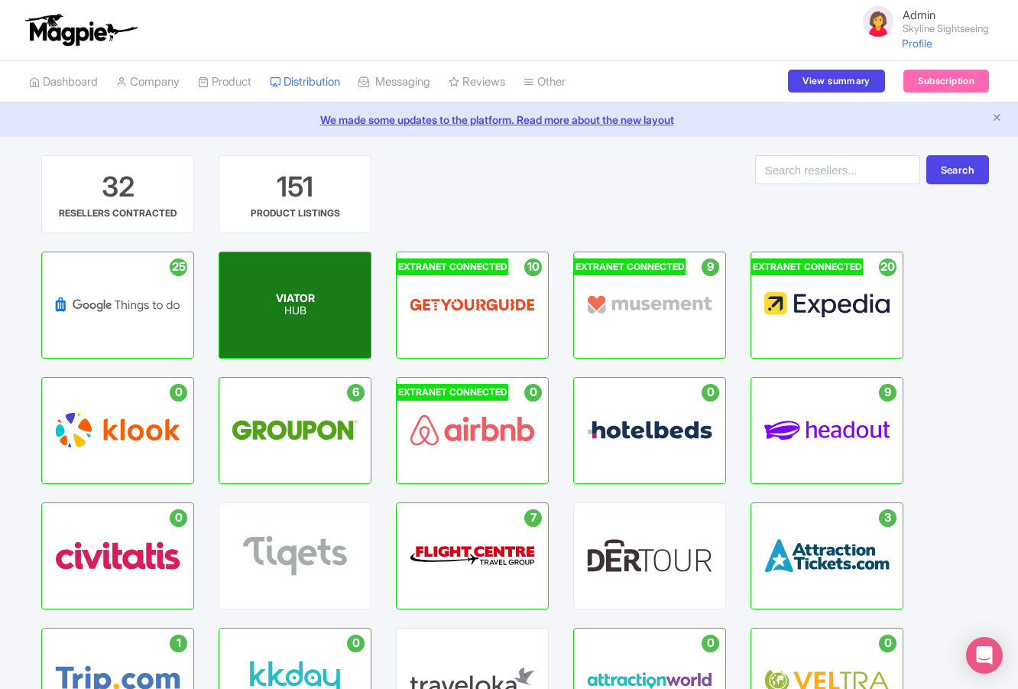
click at [320, 297] on div "VIATOR HUB" at bounding box center [294, 304] width 151 height 105
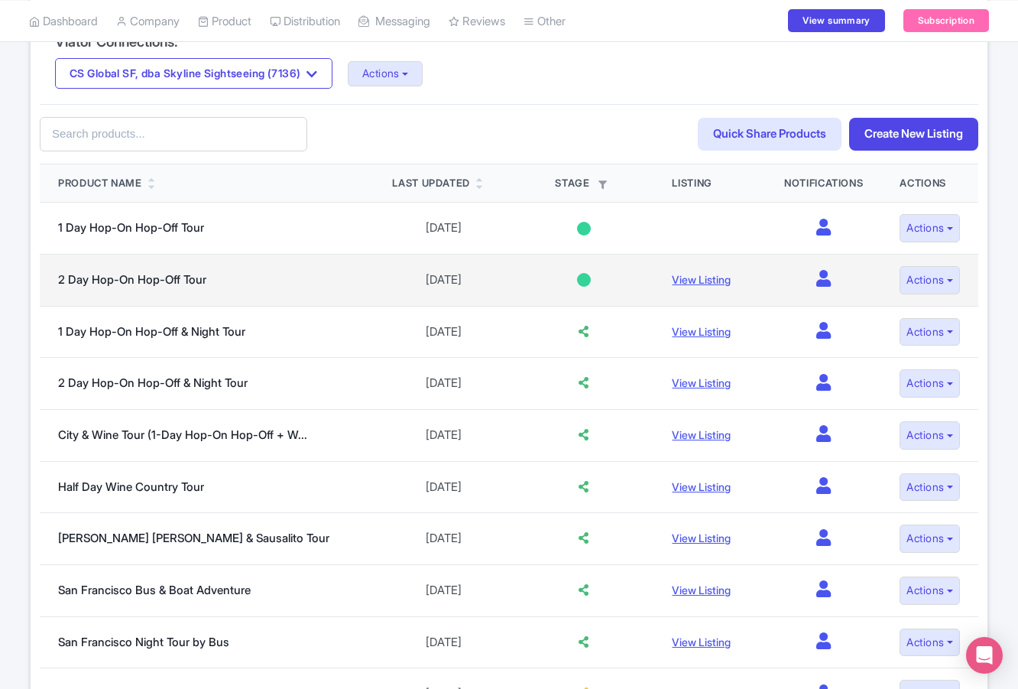
scroll to position [367, 0]
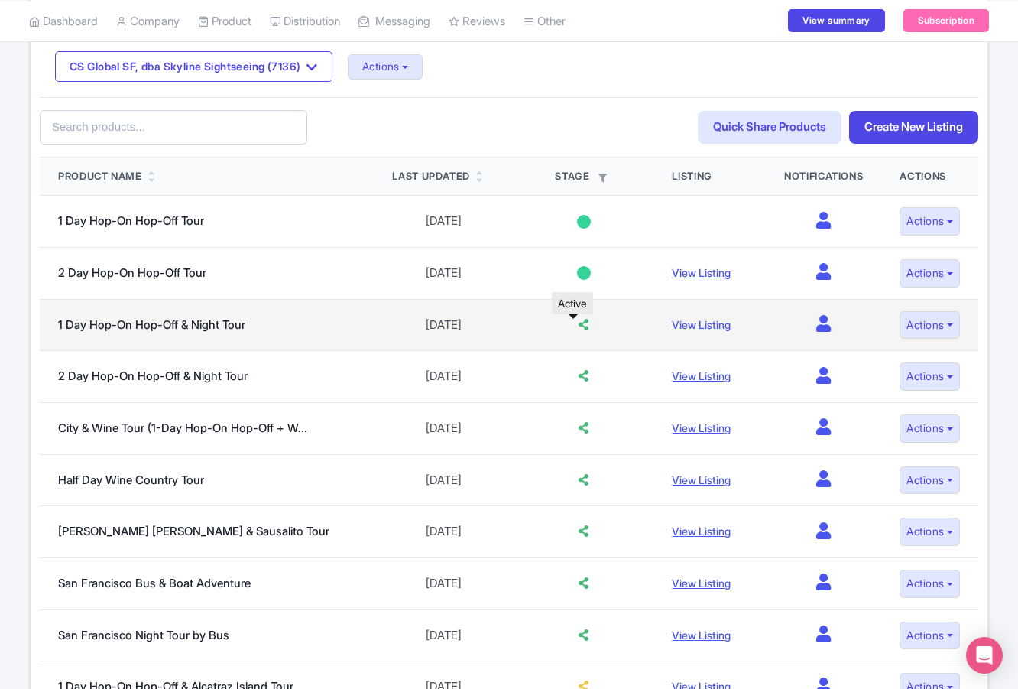
click at [579, 322] on icon at bounding box center [584, 324] width 10 height 11
